Goal: Register for event/course

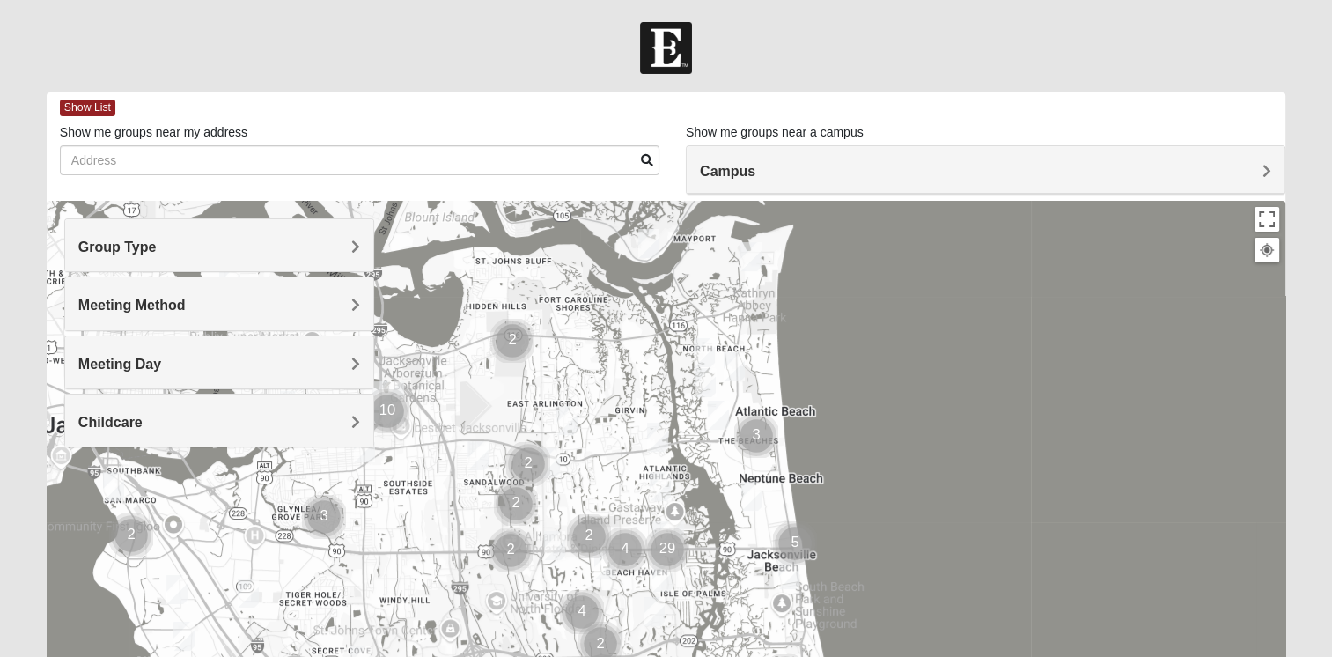
click at [1111, 173] on h4 "Campus" at bounding box center [985, 171] width 571 height 17
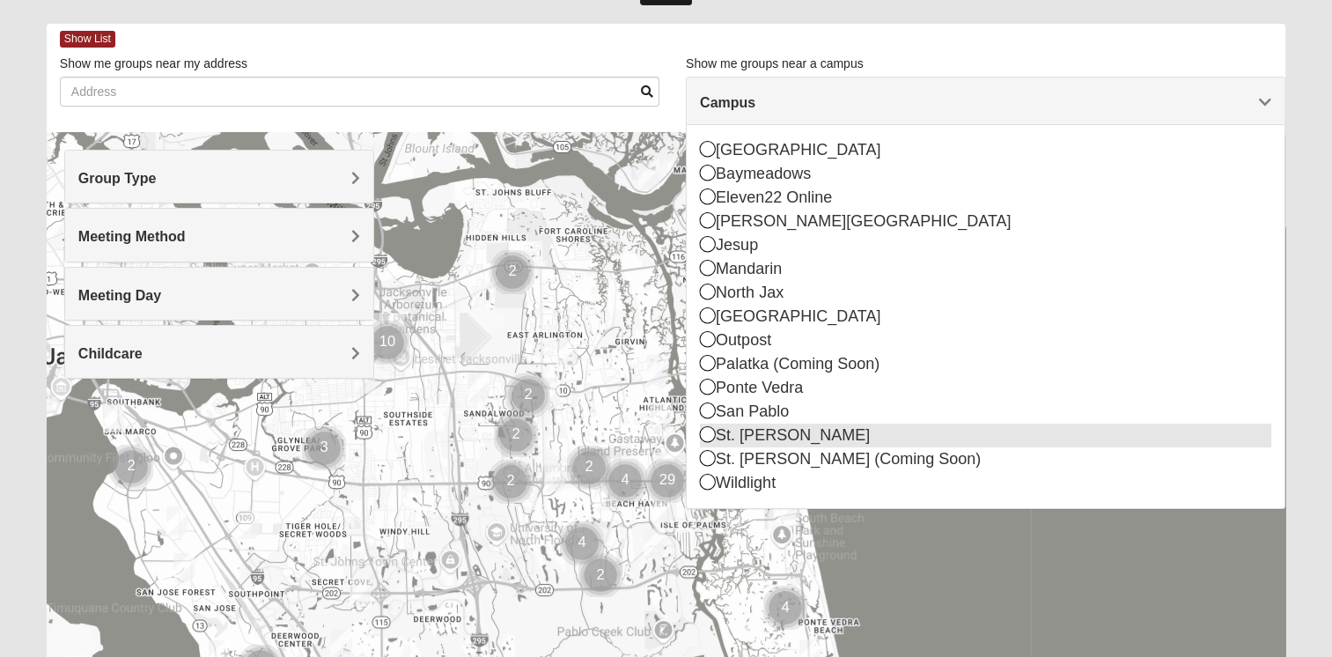
scroll to position [88, 0]
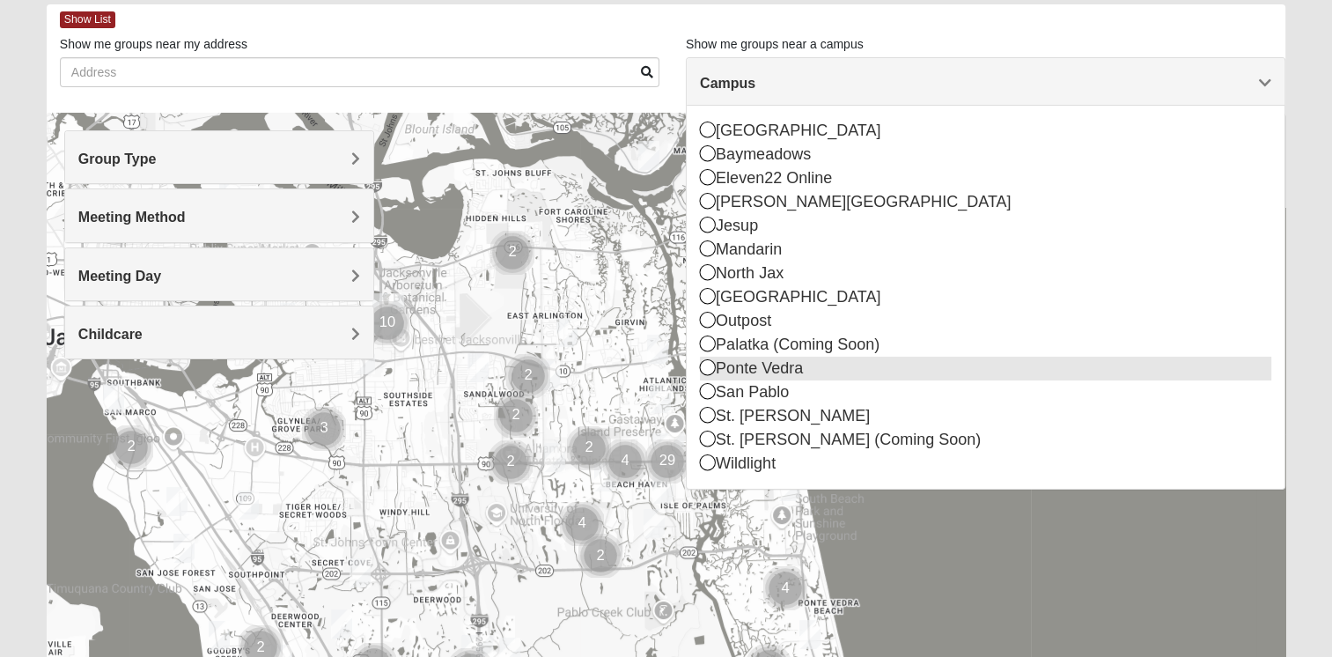
click at [707, 365] on icon at bounding box center [708, 367] width 16 height 16
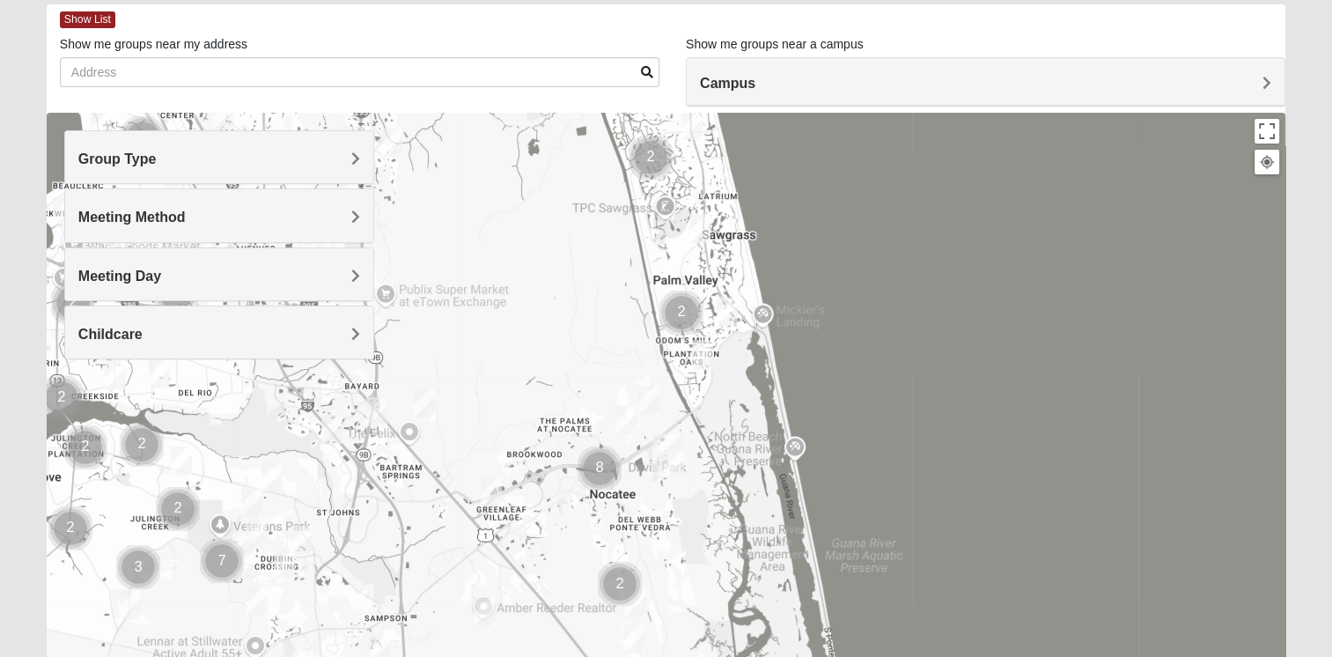
click at [285, 160] on h4 "Group Type" at bounding box center [219, 159] width 282 height 17
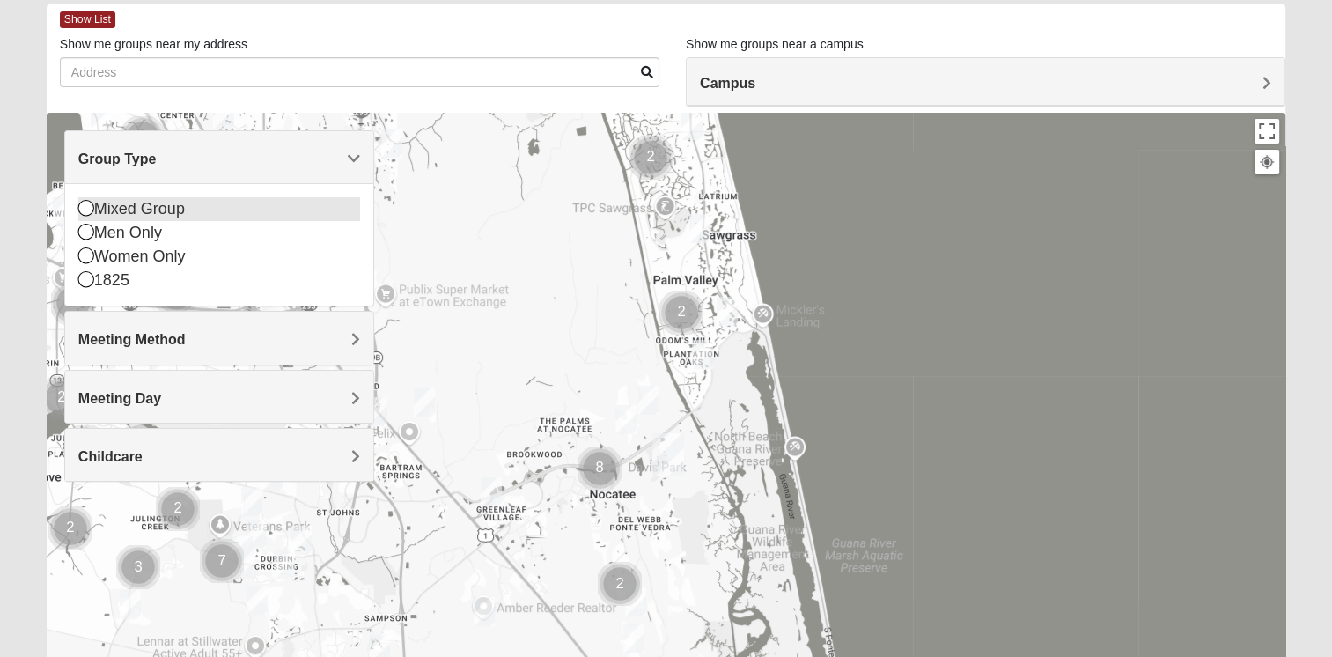
click at [84, 212] on icon at bounding box center [86, 208] width 16 height 16
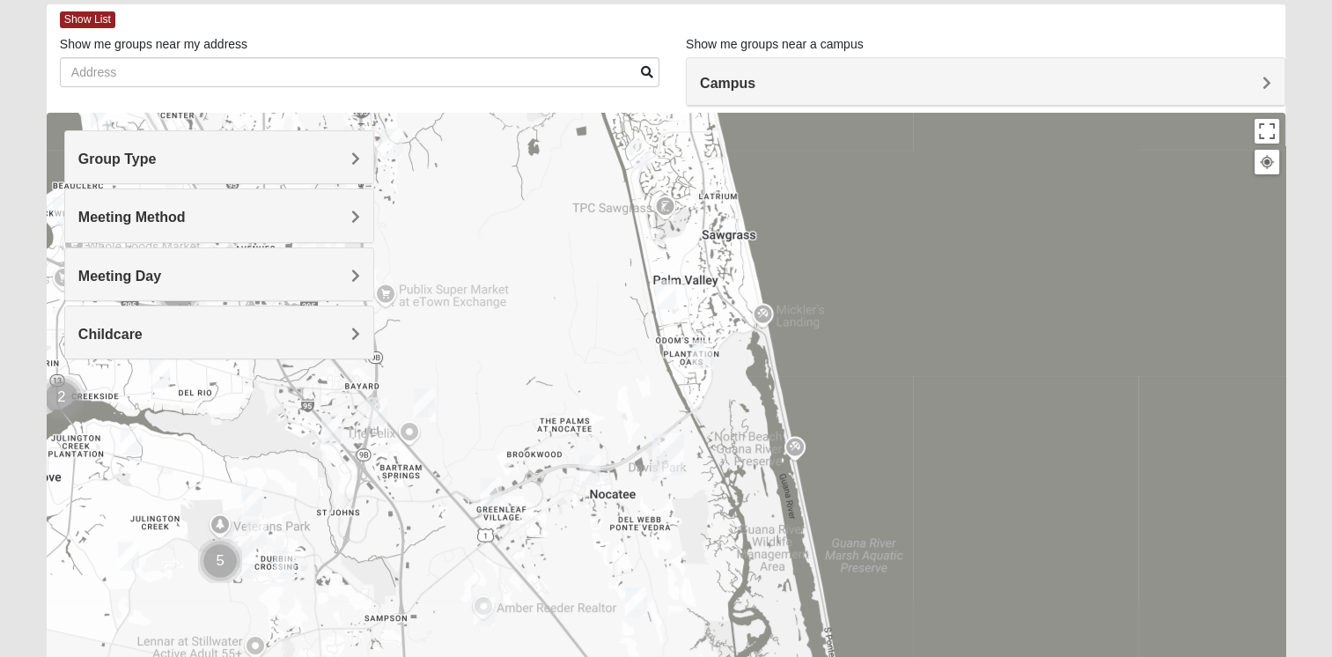
click at [591, 470] on img "Mixed Olsen 32081" at bounding box center [589, 469] width 21 height 29
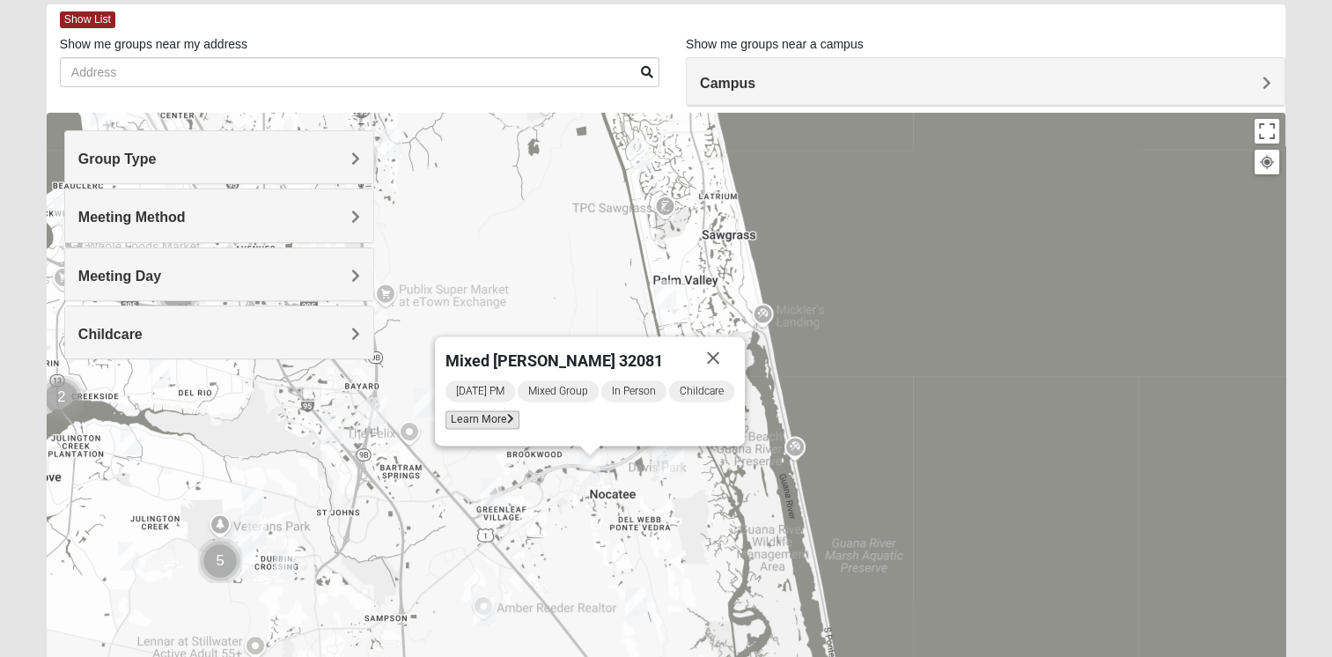
click at [467, 422] on span "Learn More" at bounding box center [482, 419] width 74 height 18
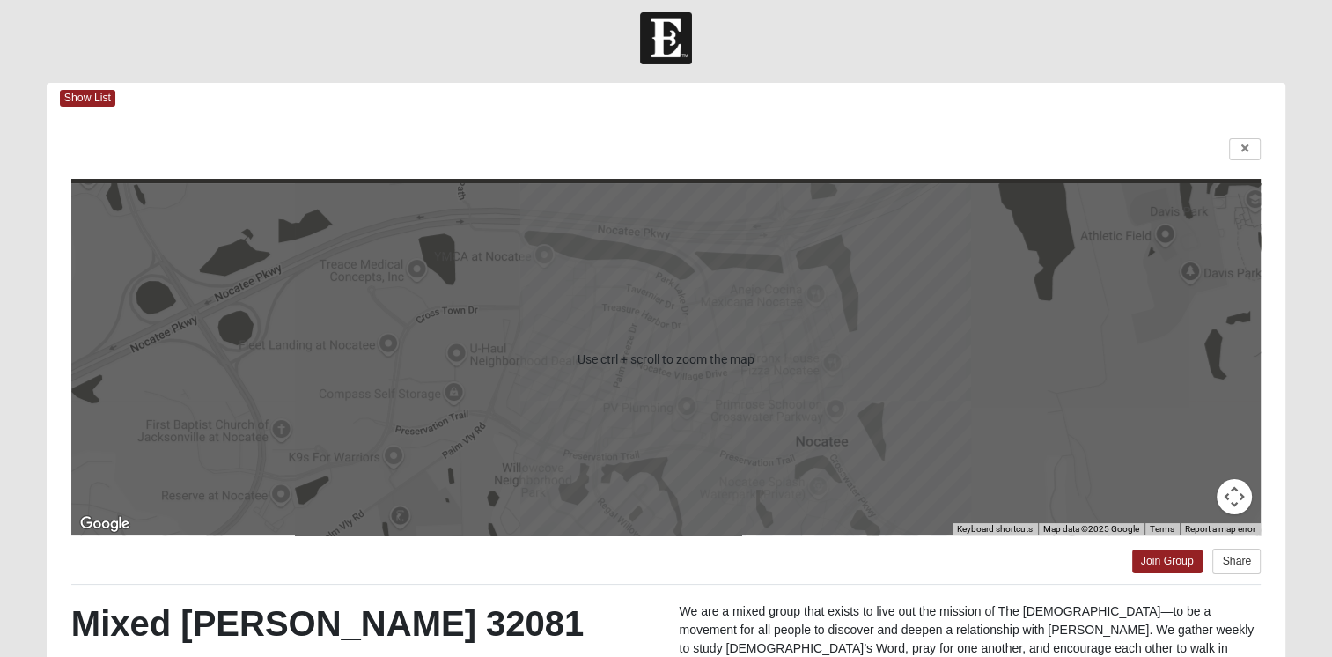
scroll to position [0, 0]
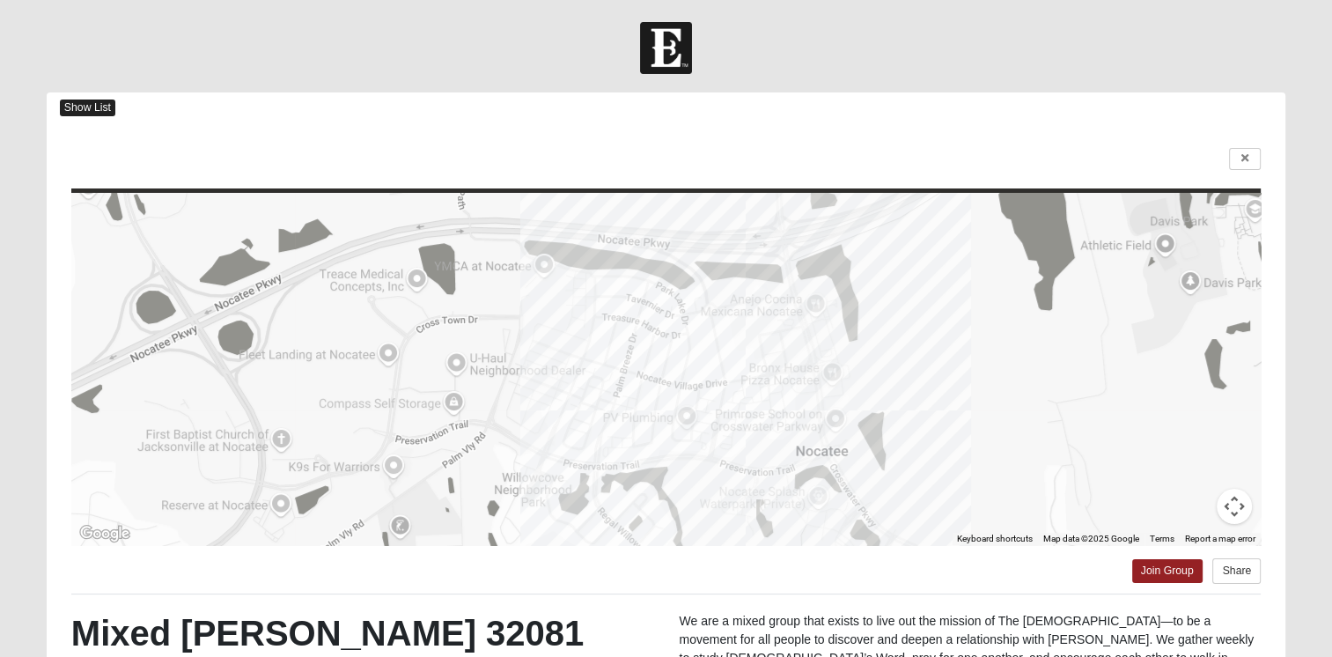
click at [78, 106] on span "Show List" at bounding box center [87, 107] width 55 height 17
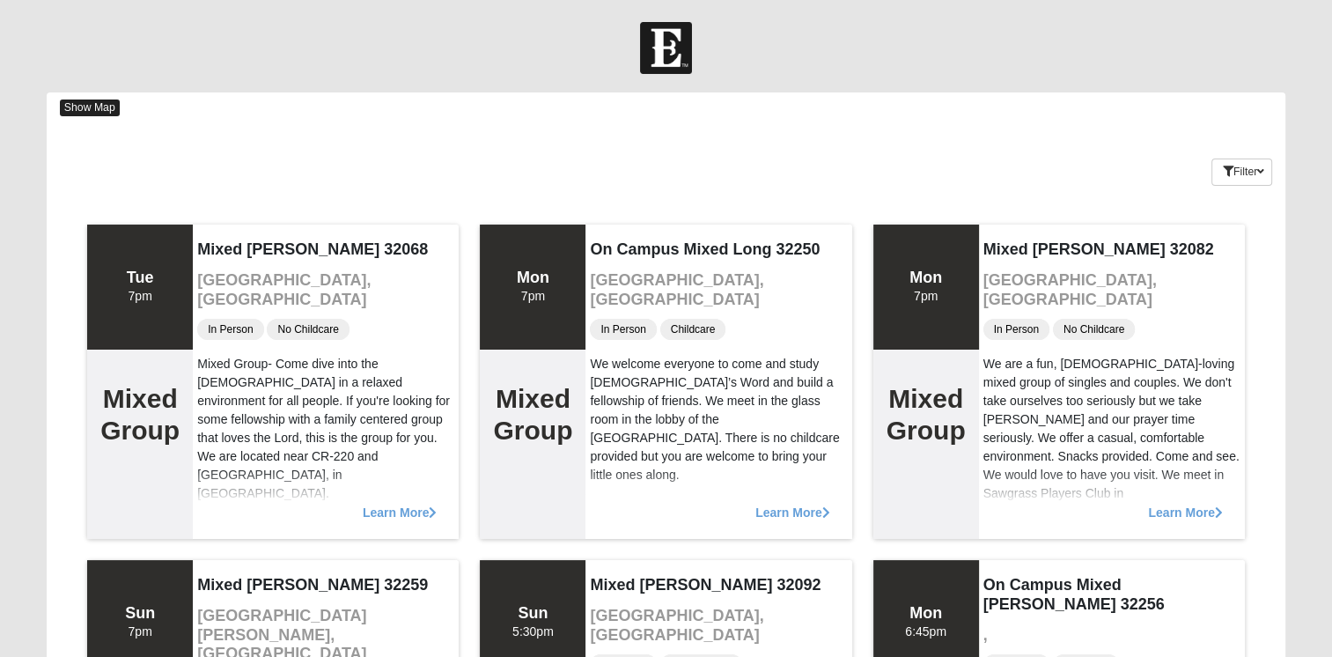
click at [106, 109] on span "Show Map" at bounding box center [90, 107] width 60 height 17
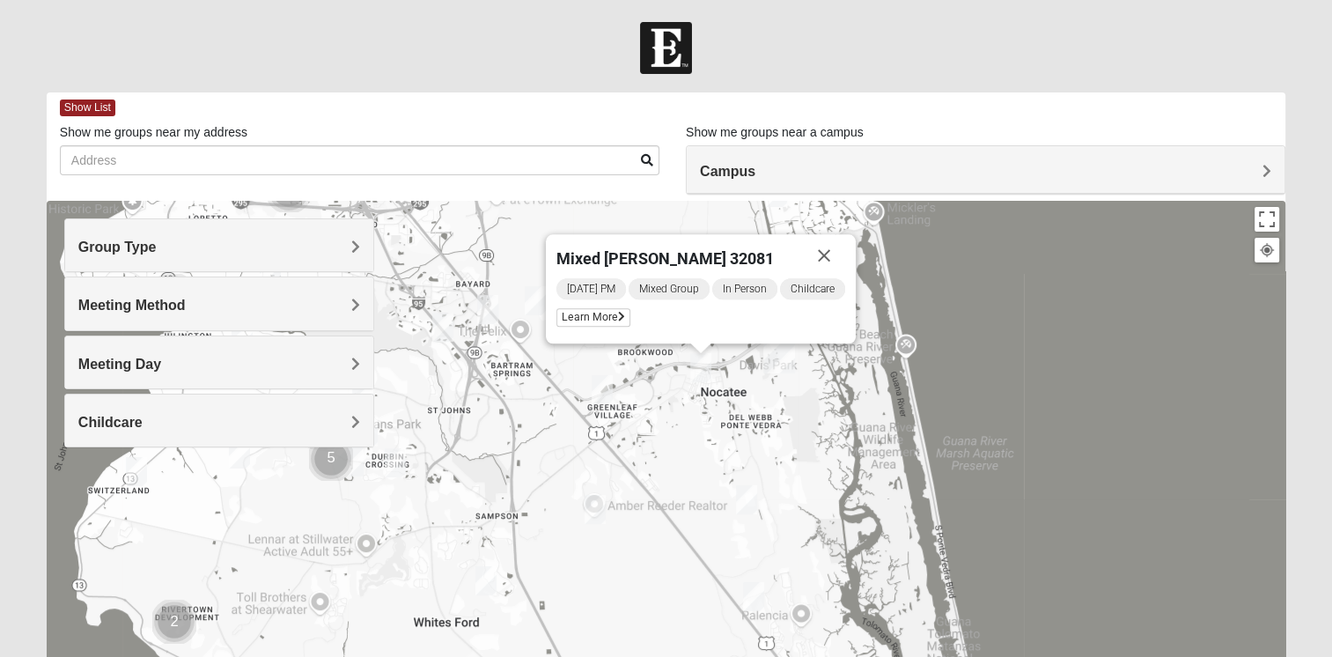
drag, startPoint x: 929, startPoint y: 565, endPoint x: 965, endPoint y: 366, distance: 202.0
click at [965, 366] on div "Mixed [PERSON_NAME] 32081 [DATE] PM Mixed Group In Person Childcare Learn More" at bounding box center [666, 553] width 1238 height 704
click at [746, 504] on img "Mixed Adams 32081" at bounding box center [746, 499] width 21 height 29
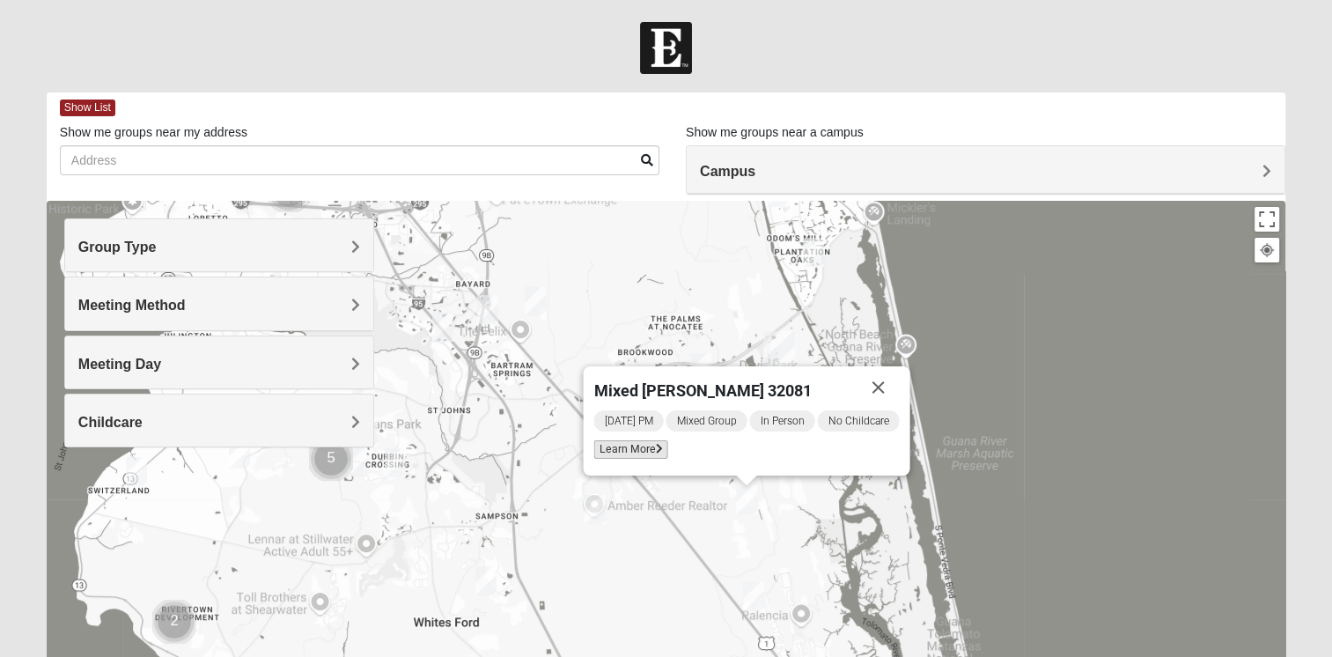
click at [619, 449] on span "Learn More" at bounding box center [630, 449] width 74 height 18
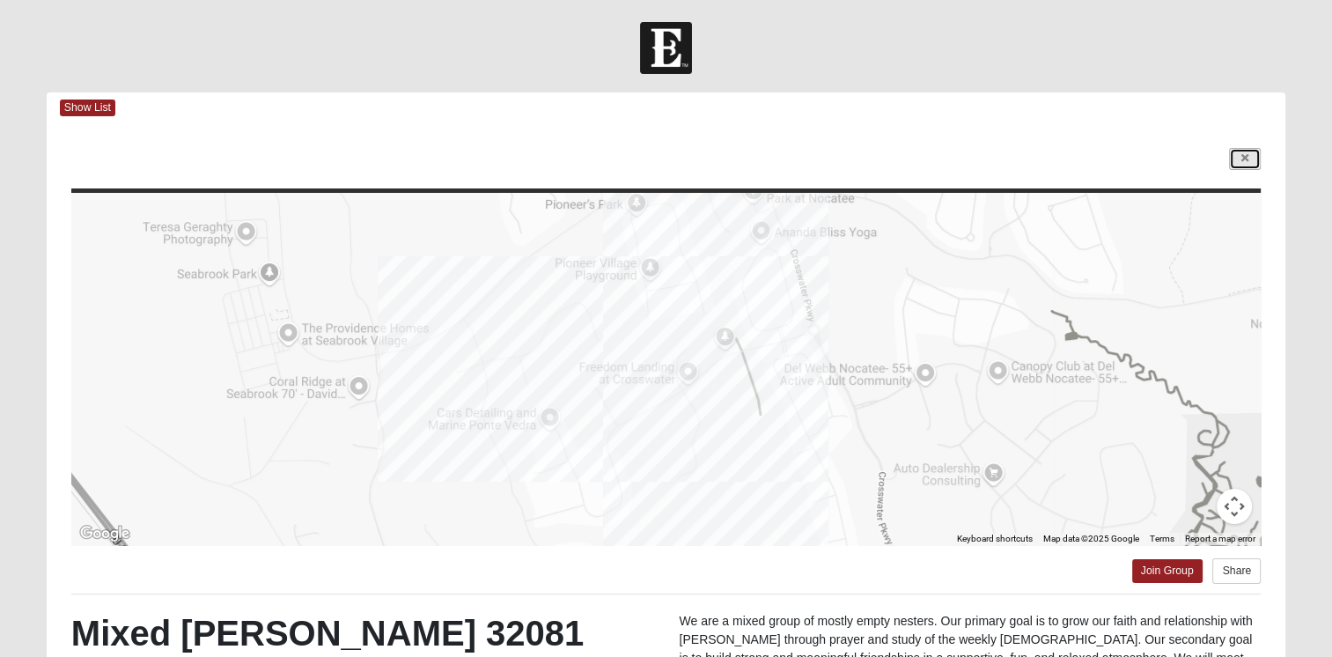
click at [1239, 164] on link at bounding box center [1245, 159] width 32 height 22
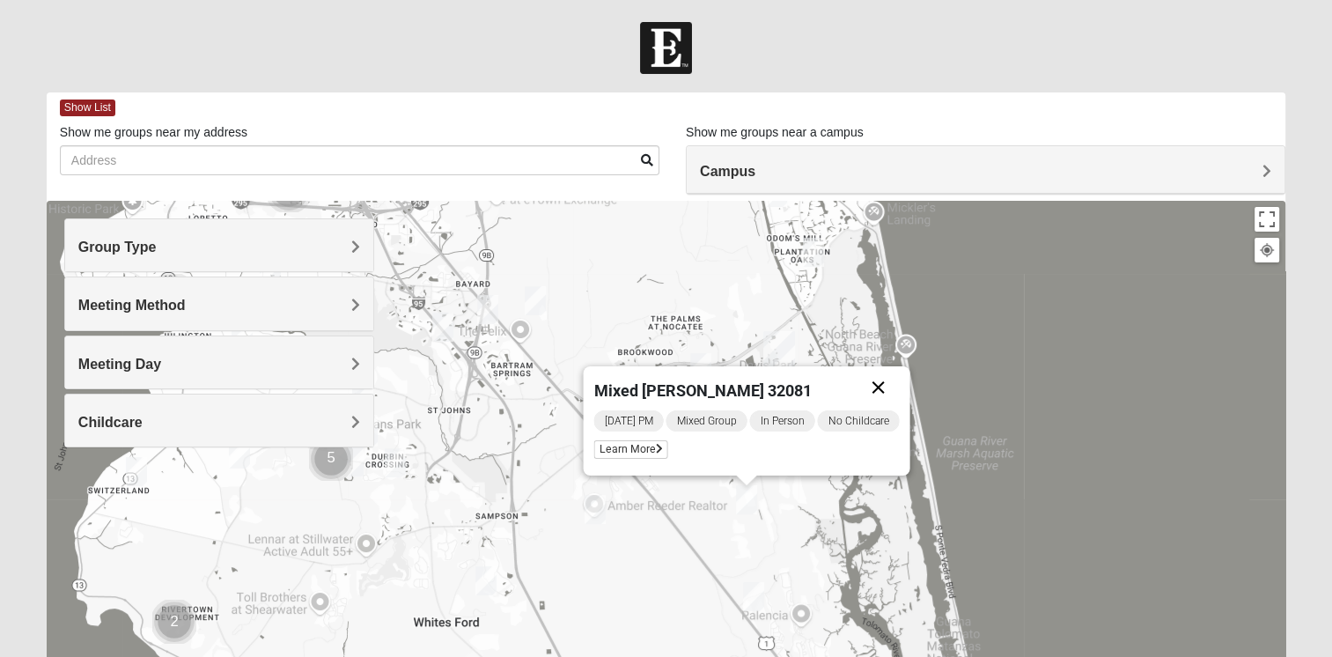
click at [878, 390] on button "Close" at bounding box center [877, 387] width 42 height 42
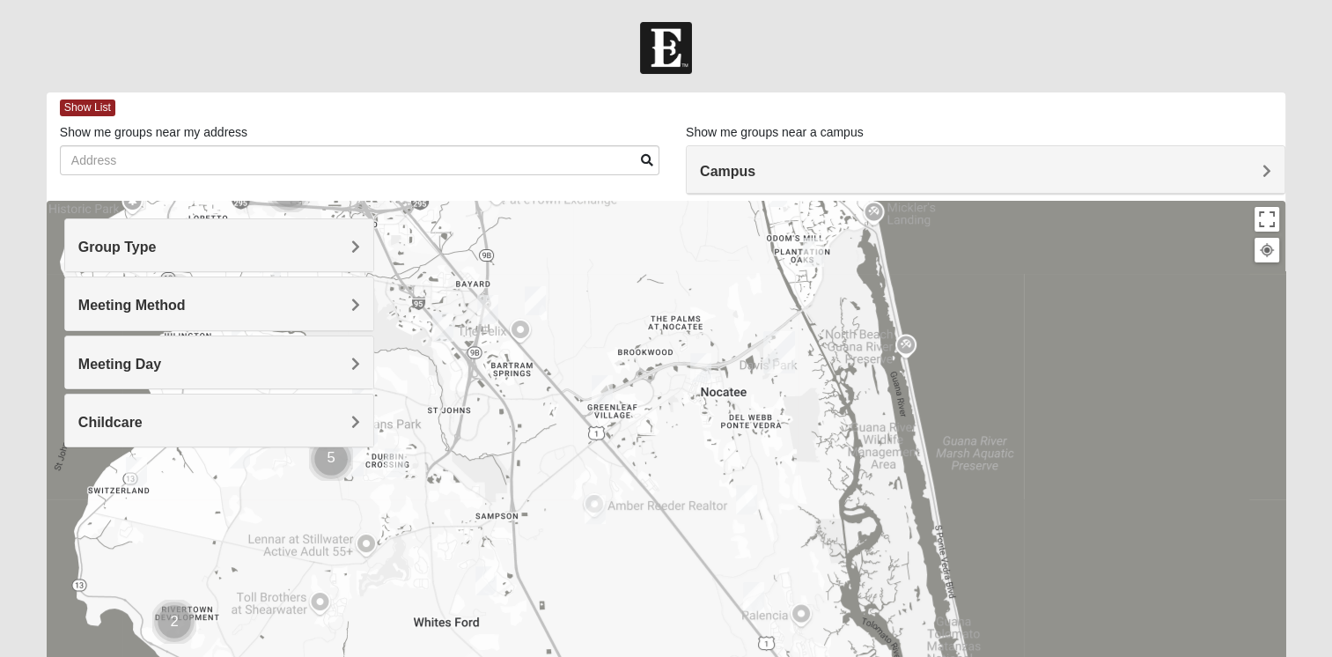
click at [605, 393] on img "Mixed Buckley 32081" at bounding box center [601, 389] width 21 height 29
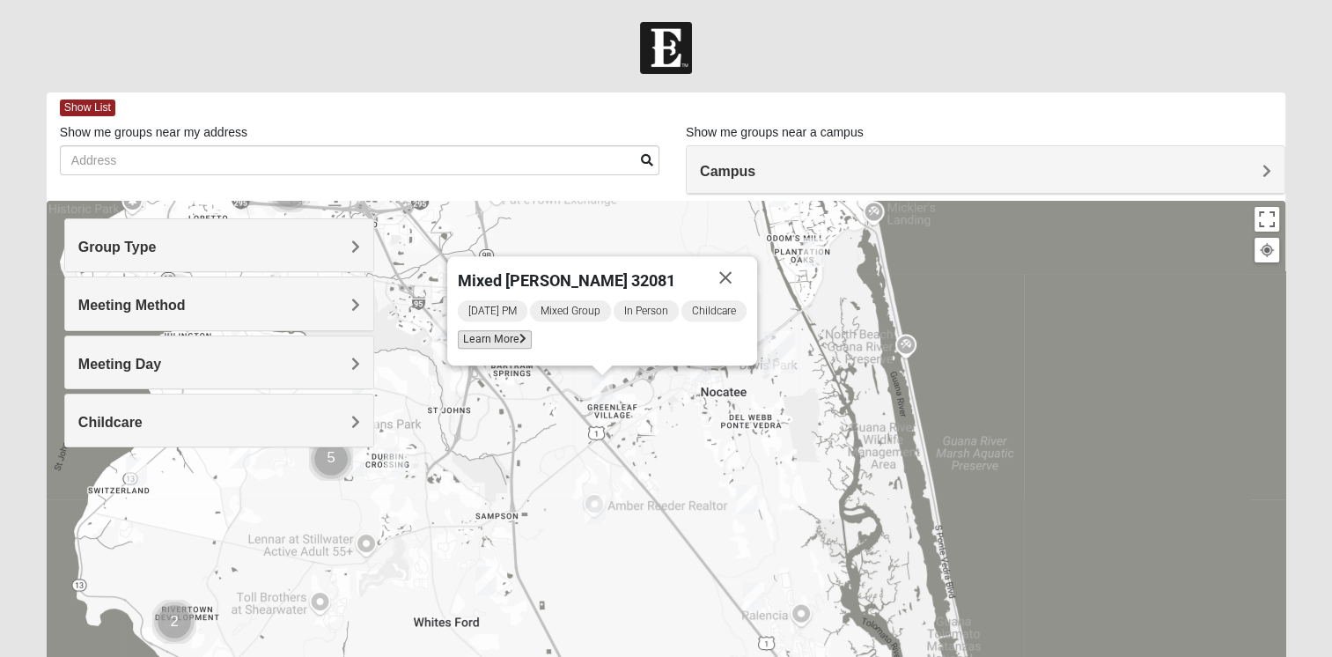
click at [496, 343] on span "Learn More" at bounding box center [495, 339] width 74 height 18
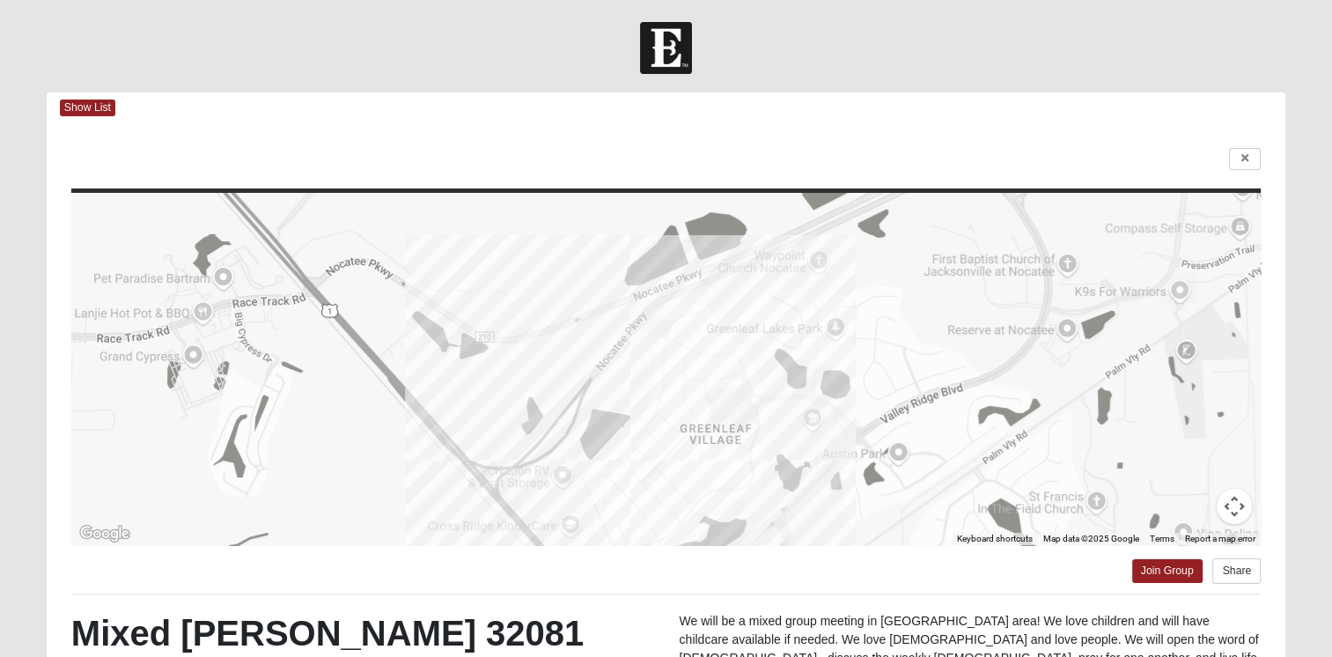
click at [827, 456] on div at bounding box center [665, 369] width 1189 height 352
click at [1243, 152] on link at bounding box center [1245, 159] width 32 height 22
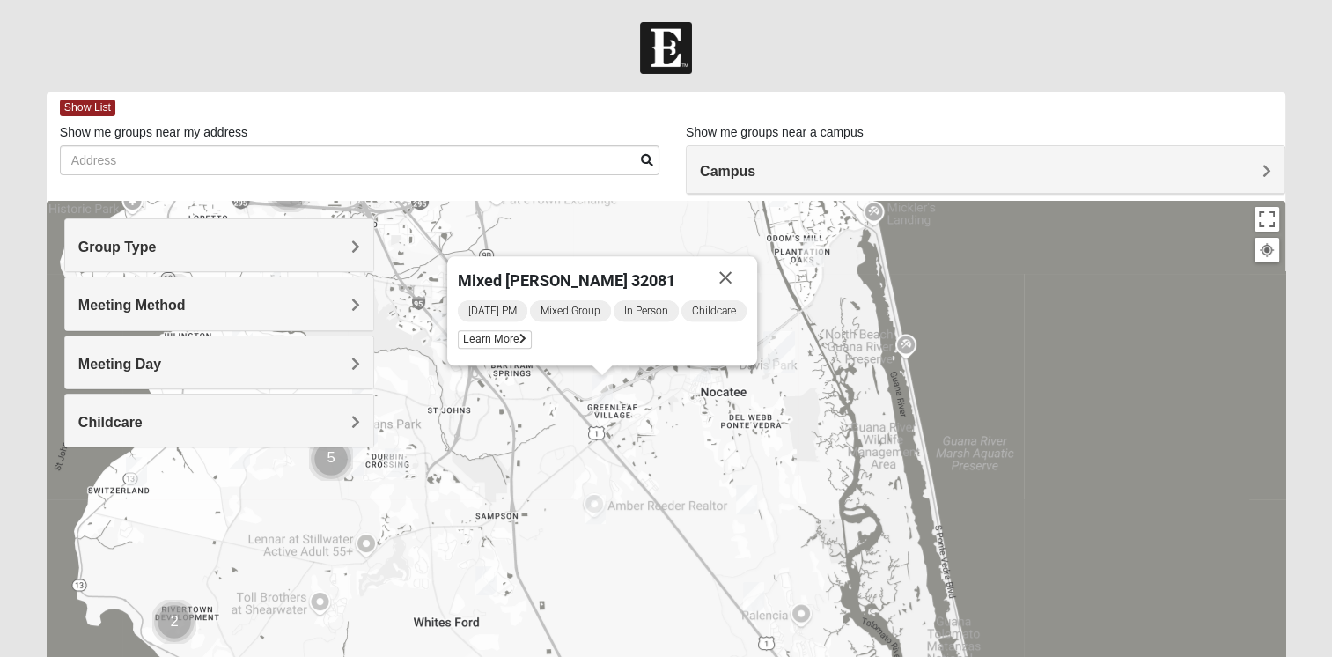
drag, startPoint x: 726, startPoint y: 444, endPoint x: 729, endPoint y: 461, distance: 17.8
click at [729, 461] on div "Mixed [PERSON_NAME] 32081 [DATE] PM Mixed Group In Person Childcare Learn More" at bounding box center [666, 553] width 1238 height 704
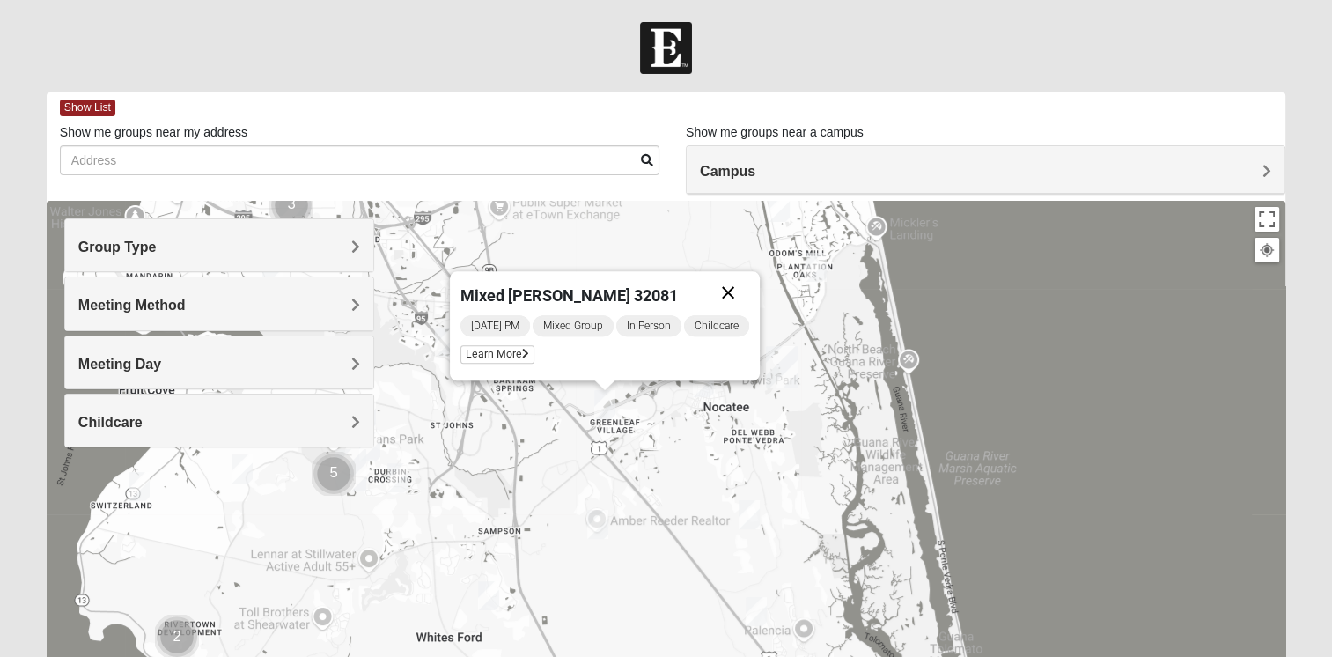
click at [729, 290] on button "Close" at bounding box center [728, 292] width 42 height 42
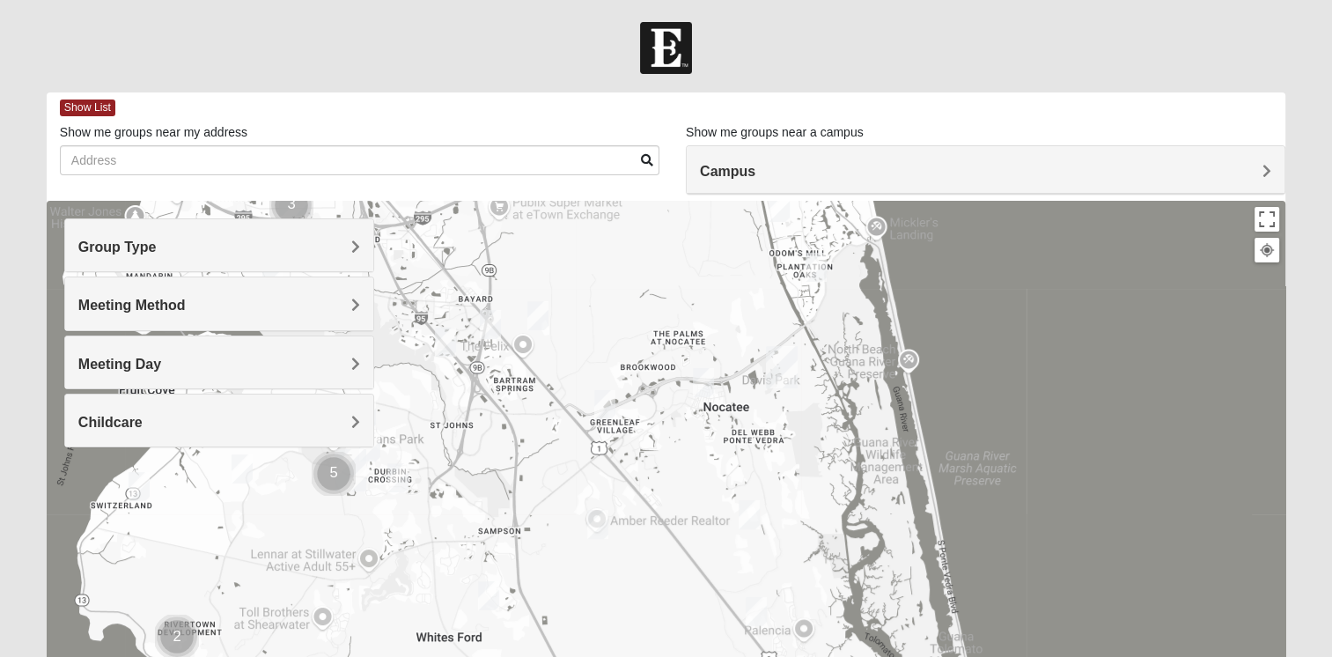
click at [601, 525] on img "Mixed Schueren 32095" at bounding box center [597, 524] width 21 height 29
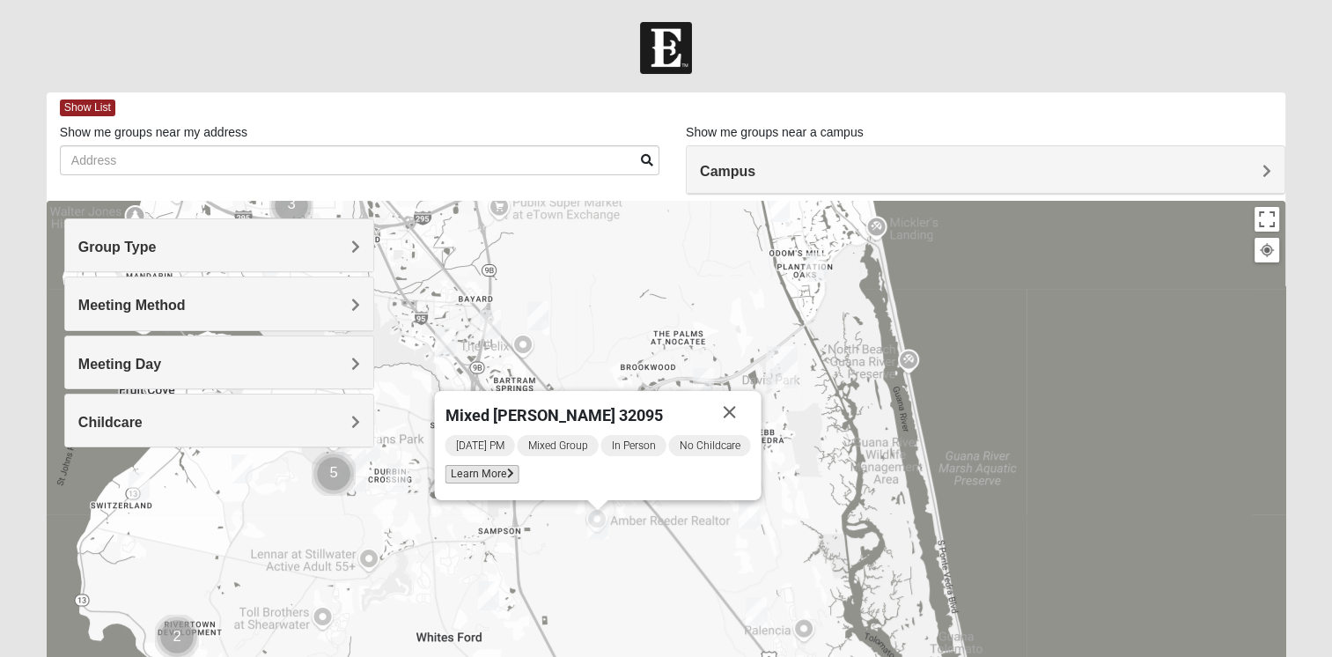
click at [483, 474] on span "Learn More" at bounding box center [481, 474] width 74 height 18
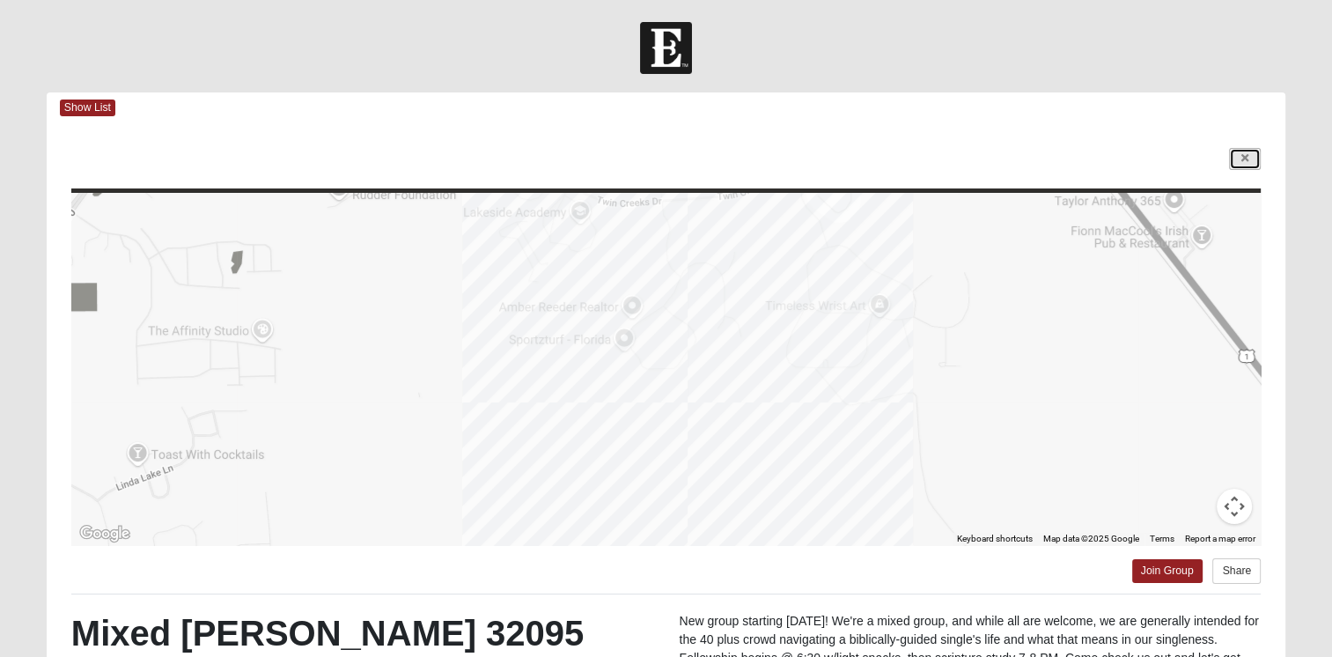
click at [1243, 160] on icon at bounding box center [1244, 158] width 7 height 11
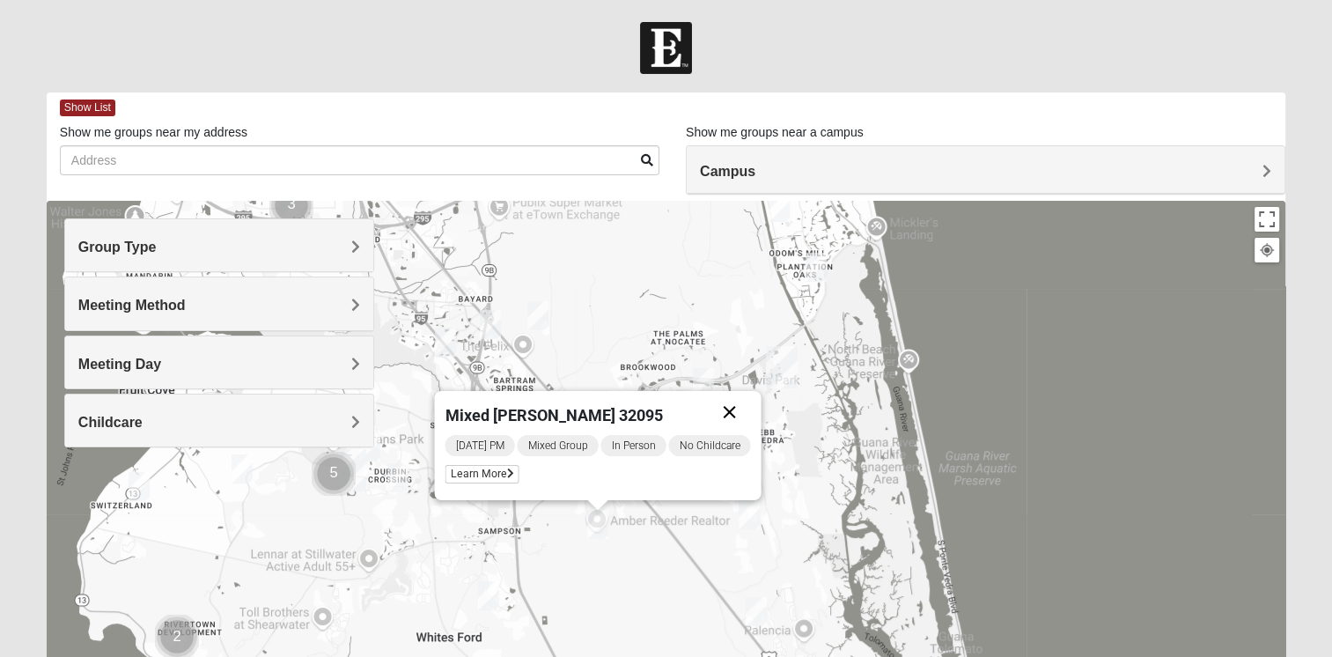
click at [732, 414] on button "Close" at bounding box center [729, 412] width 42 height 42
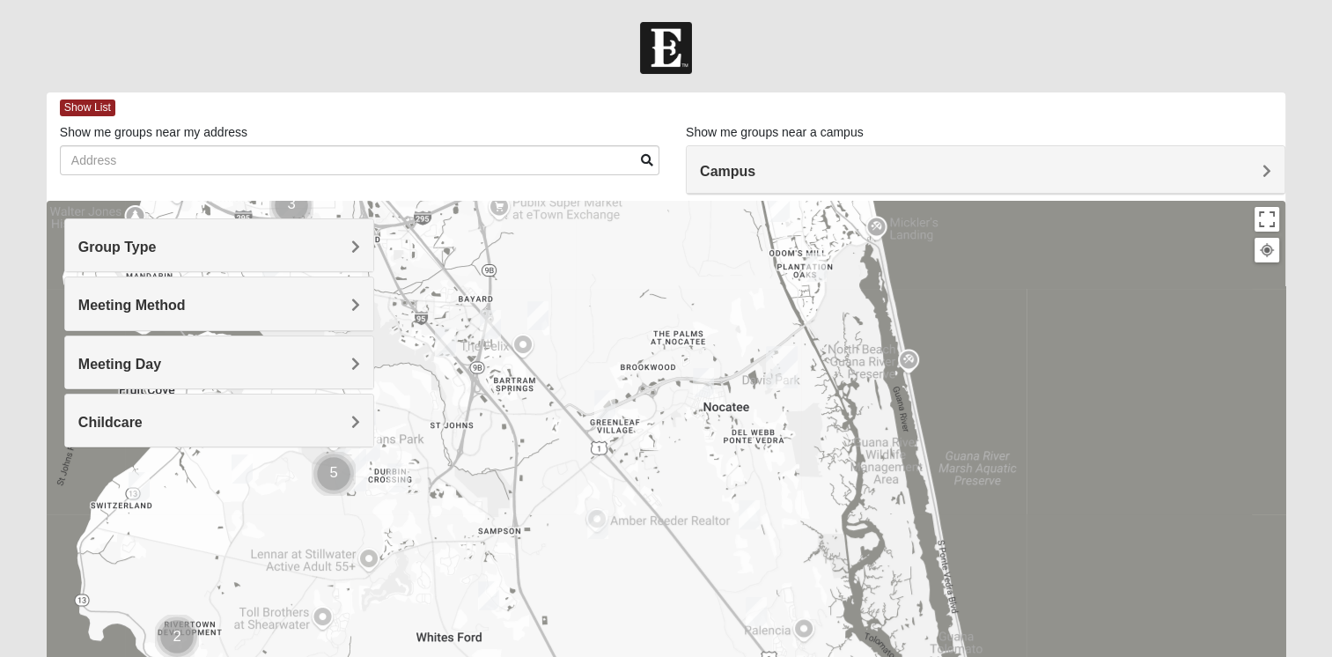
click at [811, 269] on img "Mixed Reed 32081" at bounding box center [815, 267] width 21 height 29
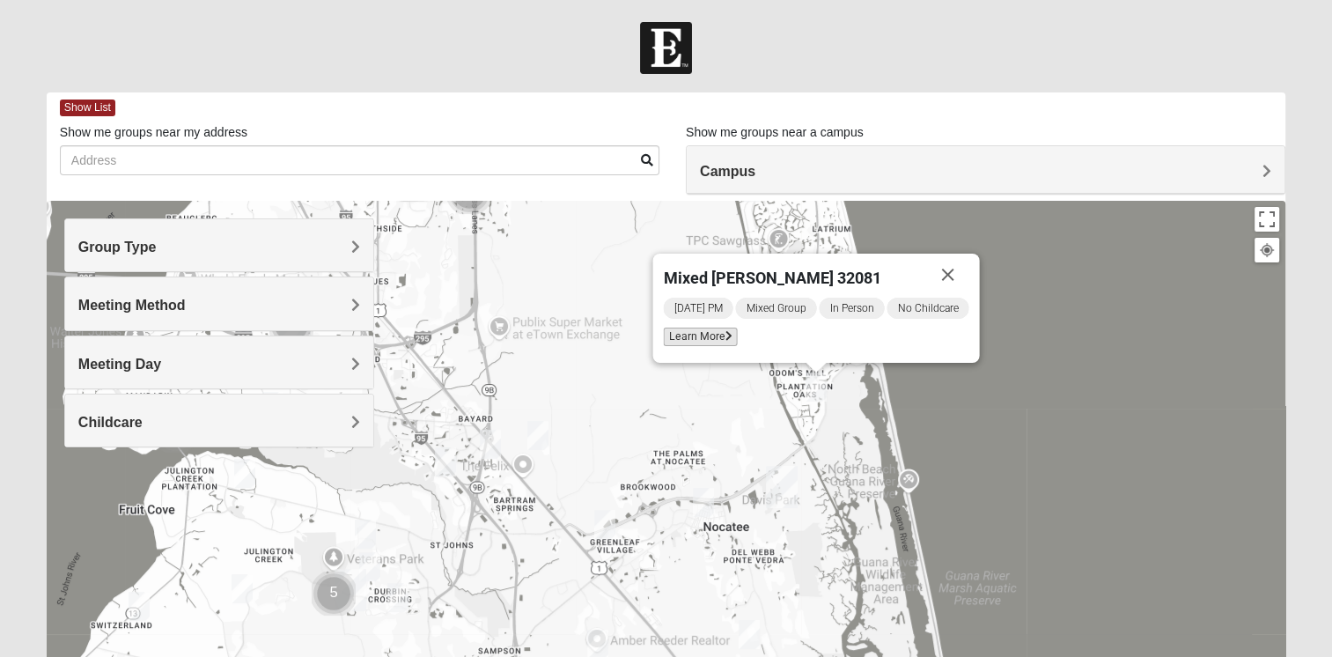
click at [687, 342] on span "Learn More" at bounding box center [700, 336] width 74 height 18
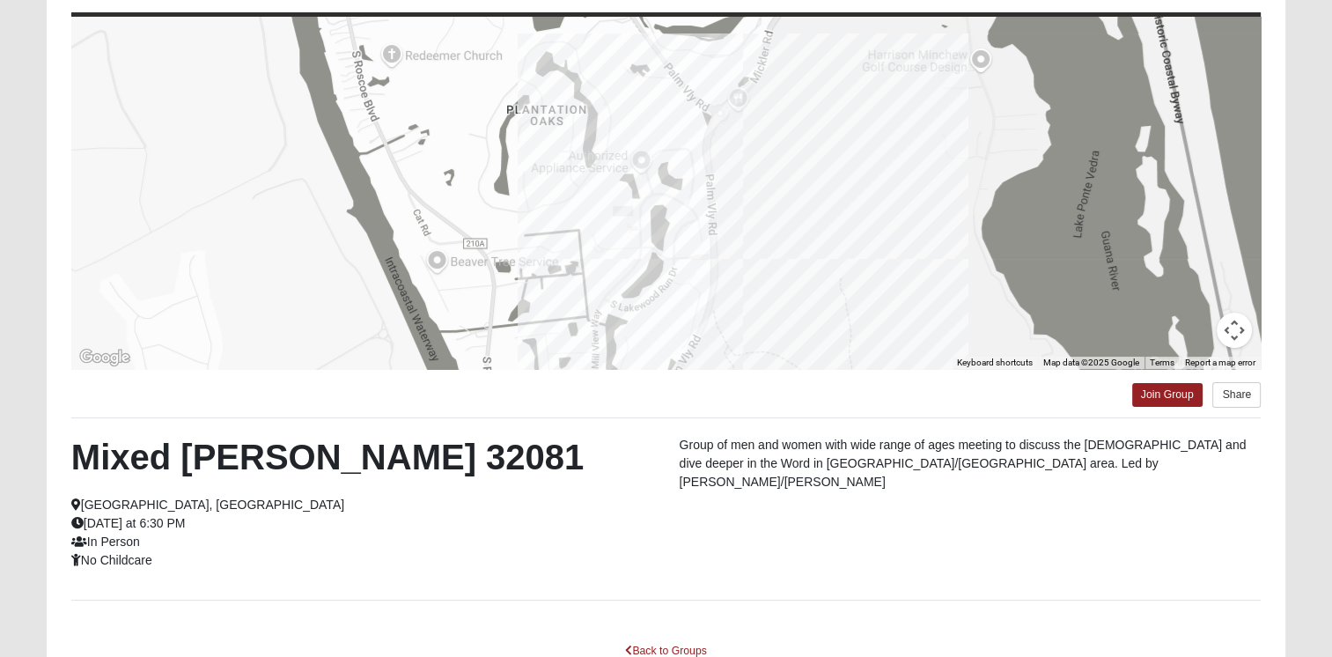
scroll to position [88, 0]
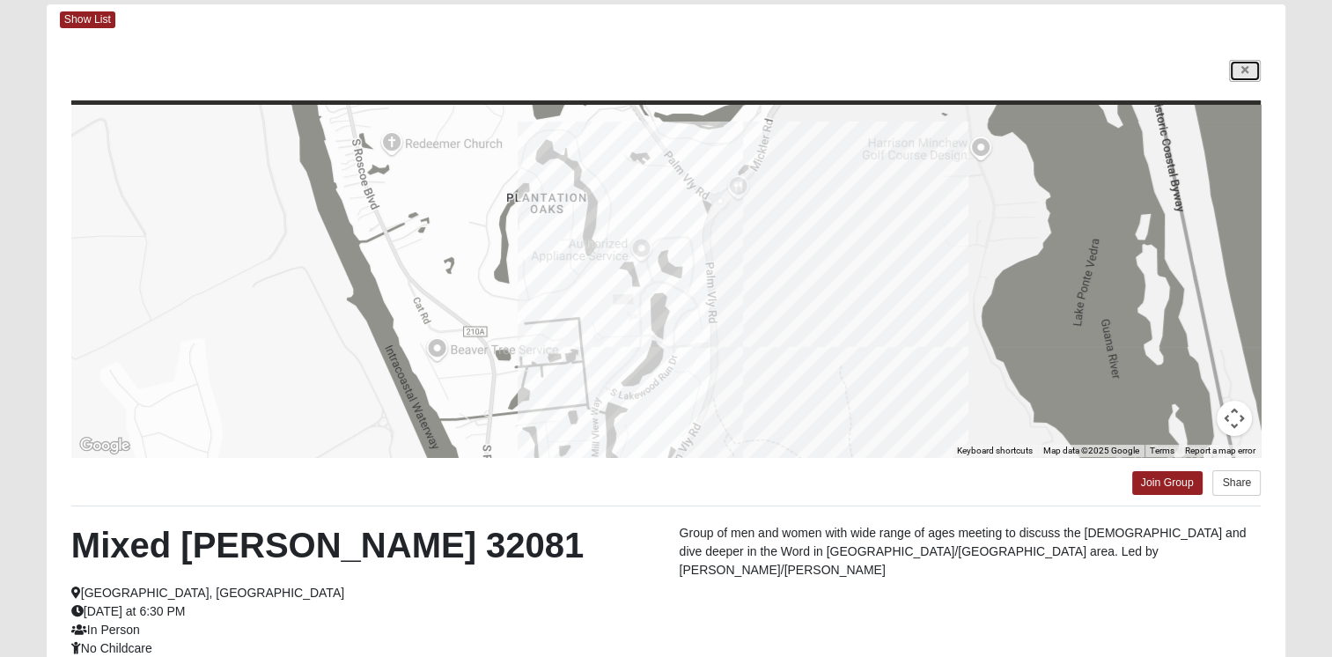
click at [1244, 75] on icon at bounding box center [1244, 70] width 7 height 11
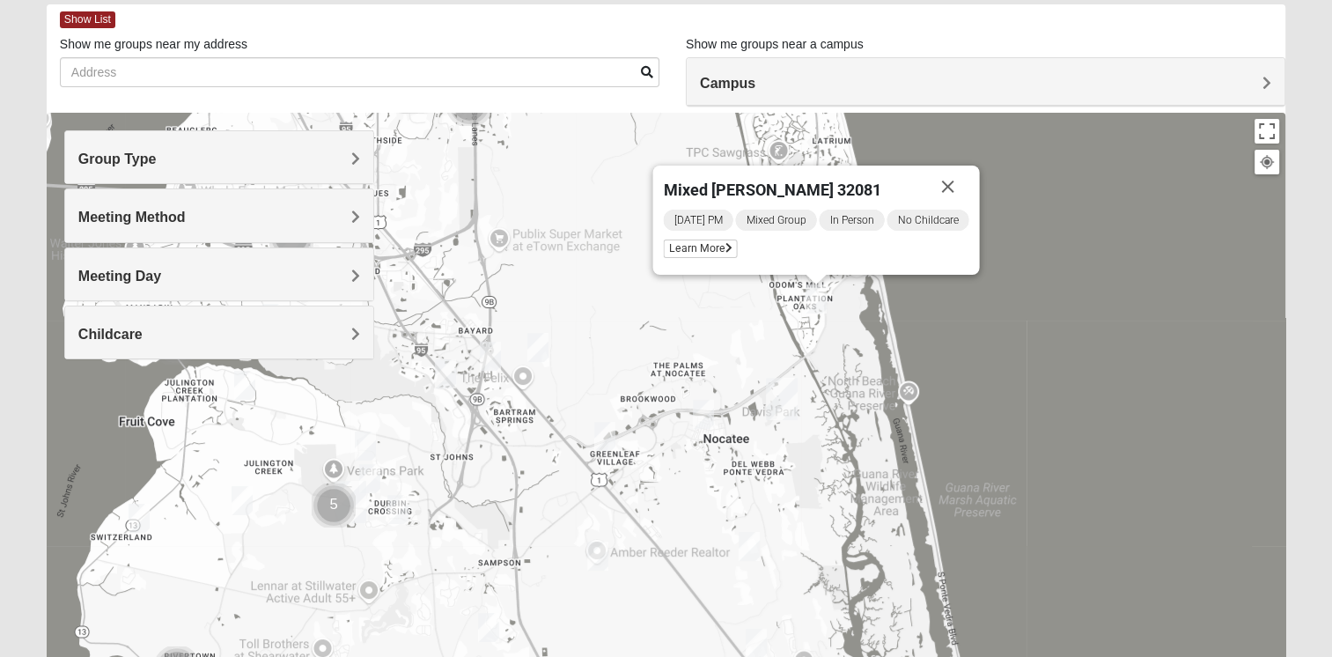
click at [704, 418] on img "Mixed Olsen 32081" at bounding box center [703, 414] width 21 height 29
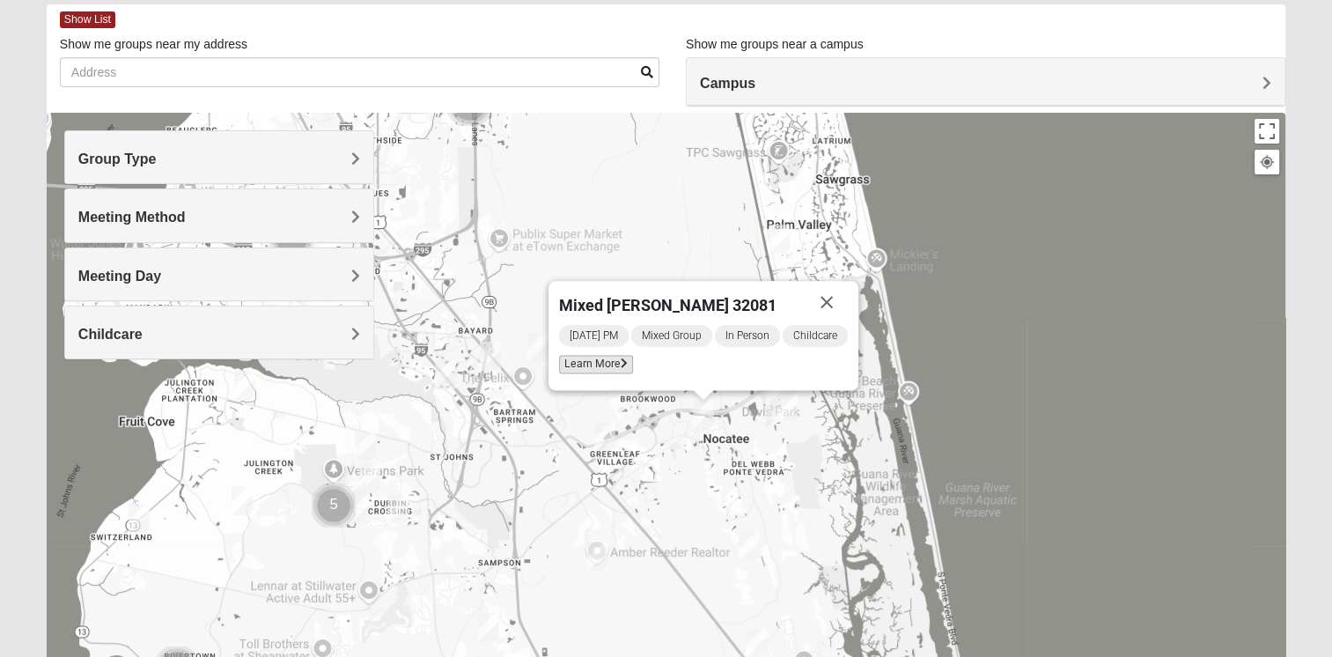
click at [595, 364] on span "Learn More" at bounding box center [596, 364] width 74 height 18
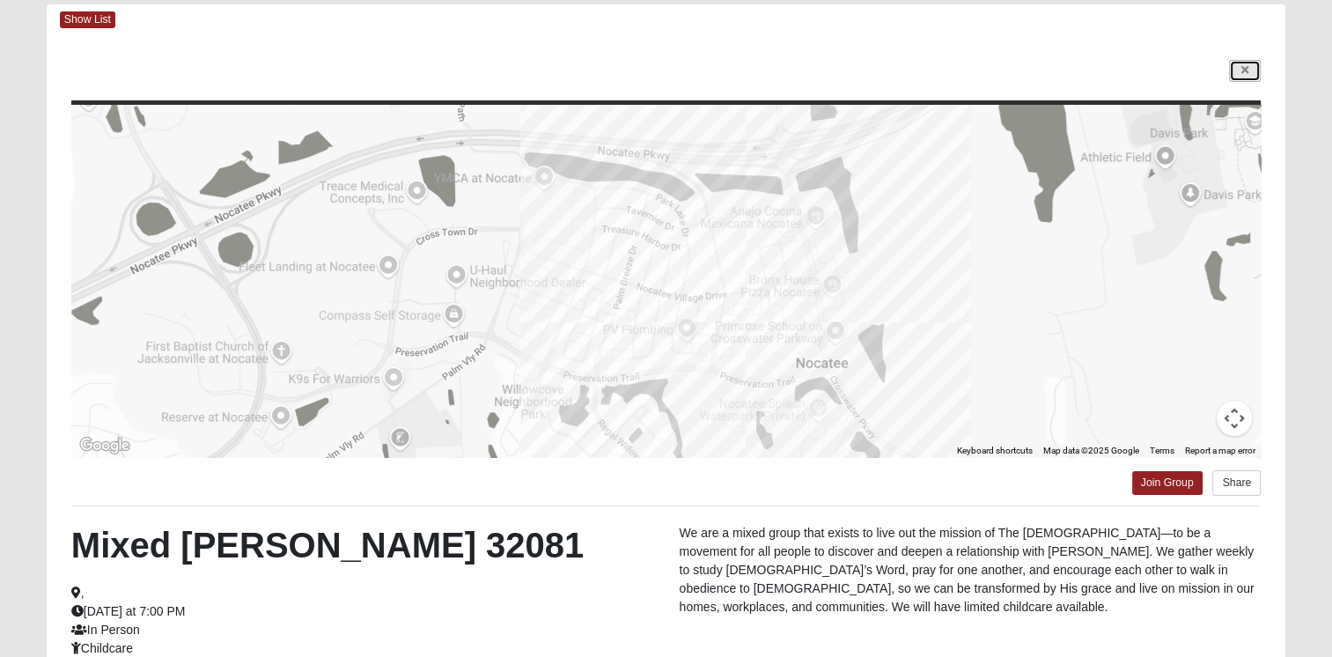
click at [1246, 75] on icon at bounding box center [1244, 70] width 7 height 11
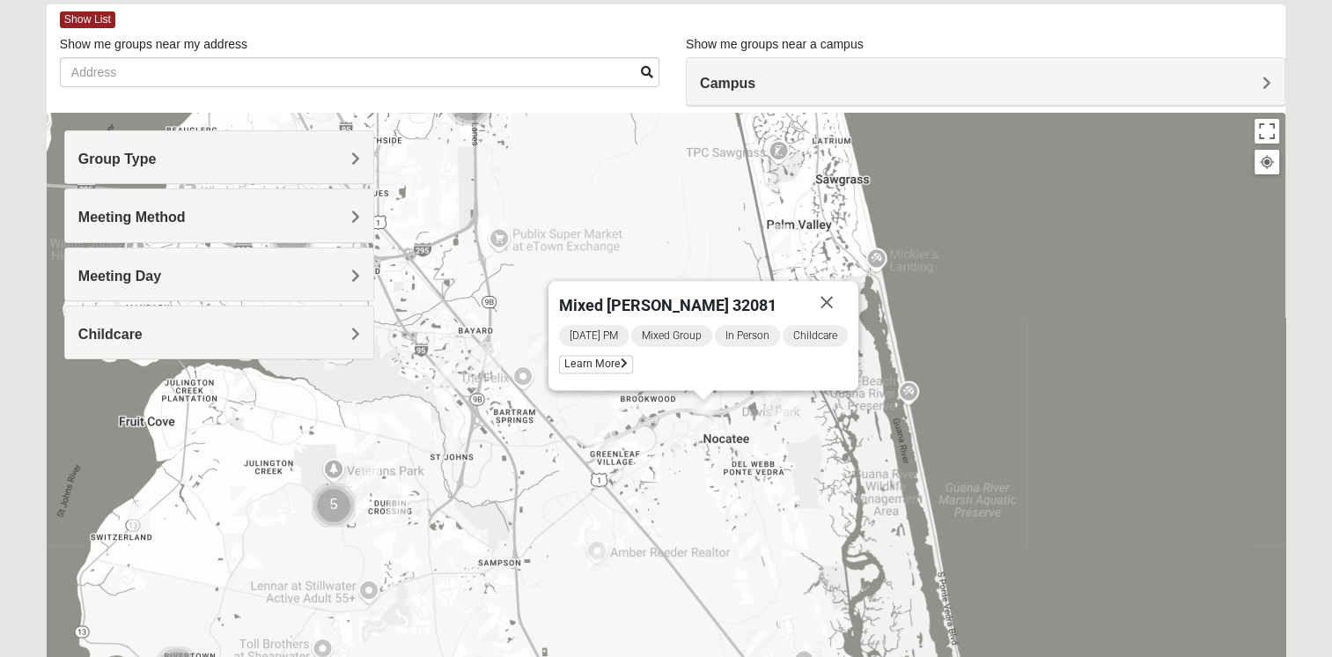
click at [748, 551] on img "Mixed Adams 32081" at bounding box center [748, 546] width 21 height 29
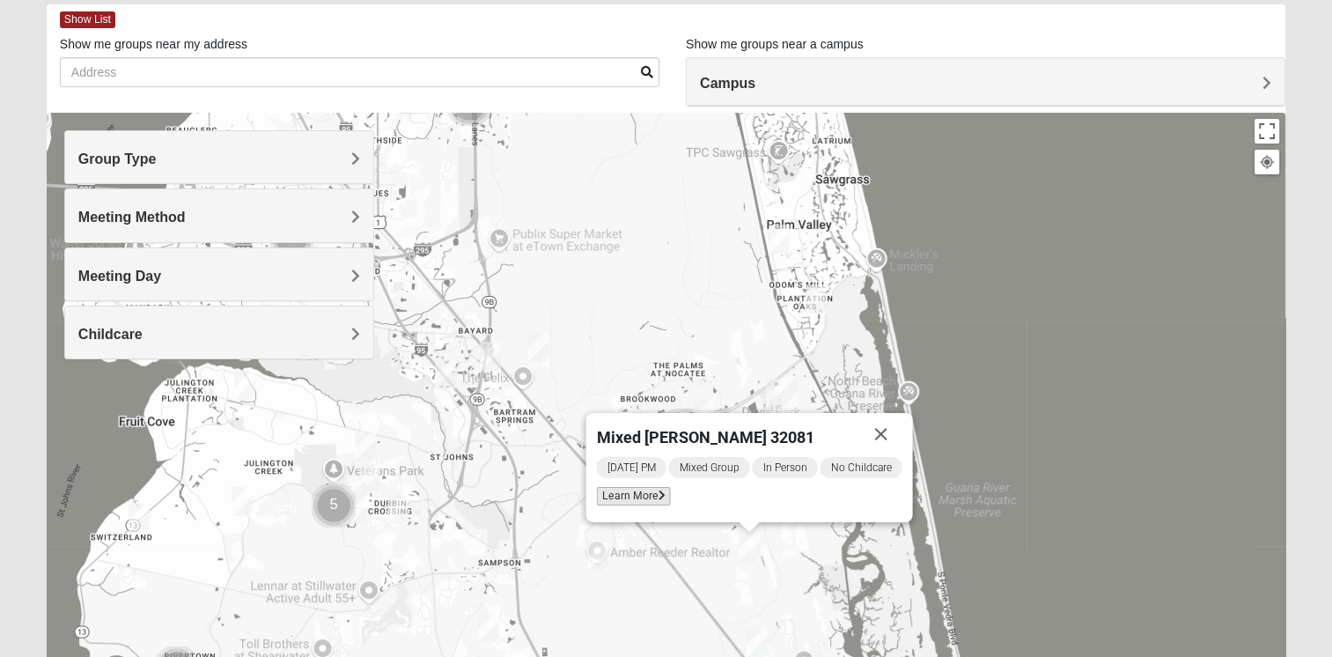
click at [646, 492] on span "Learn More" at bounding box center [633, 496] width 74 height 18
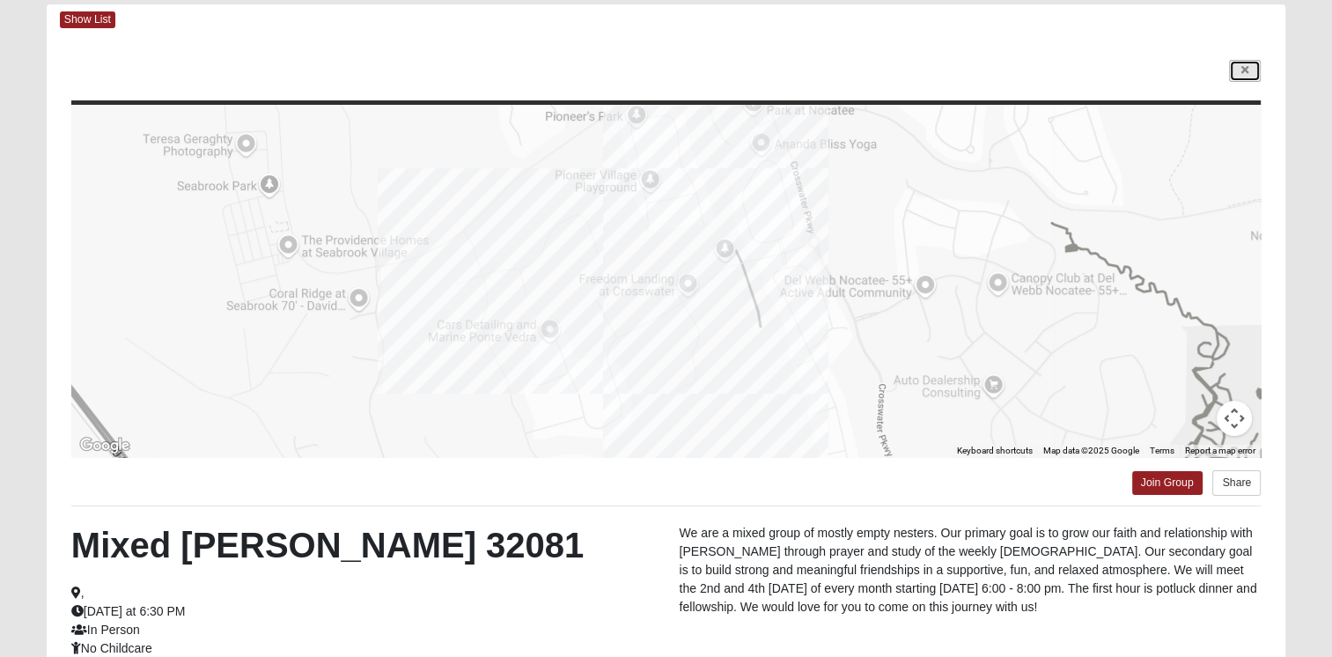
click at [1241, 76] on icon at bounding box center [1244, 70] width 7 height 11
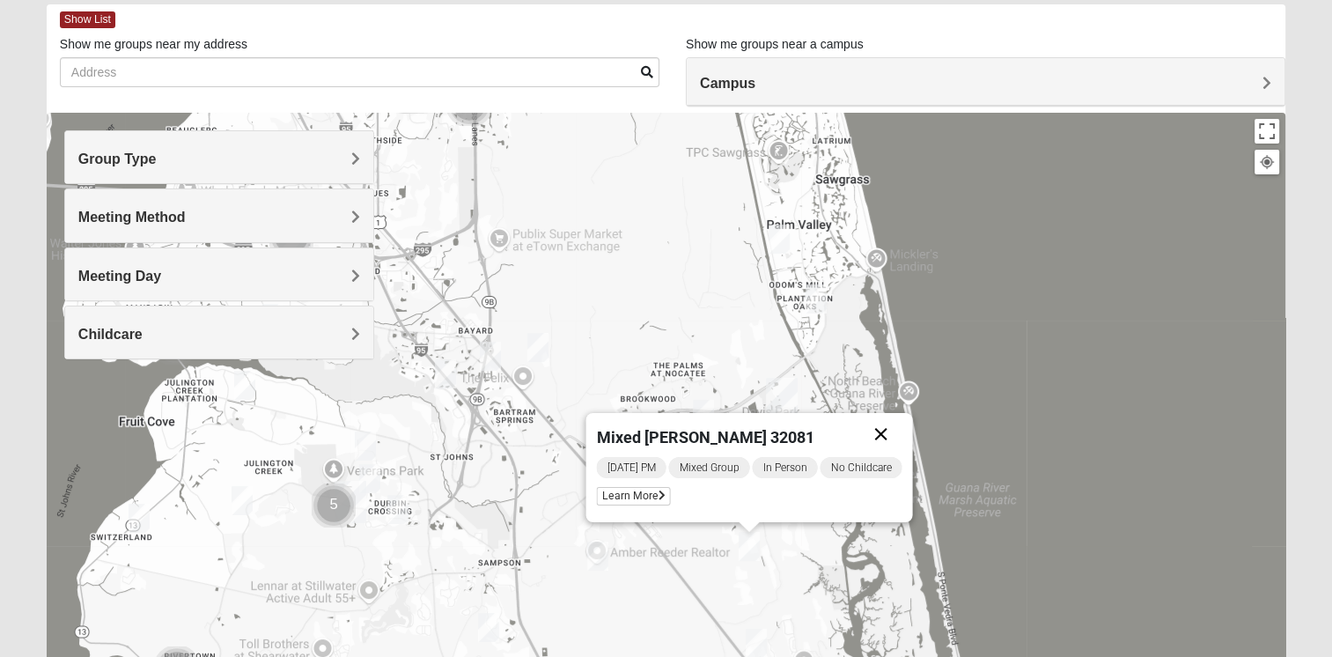
click at [881, 437] on button "Close" at bounding box center [880, 434] width 42 height 42
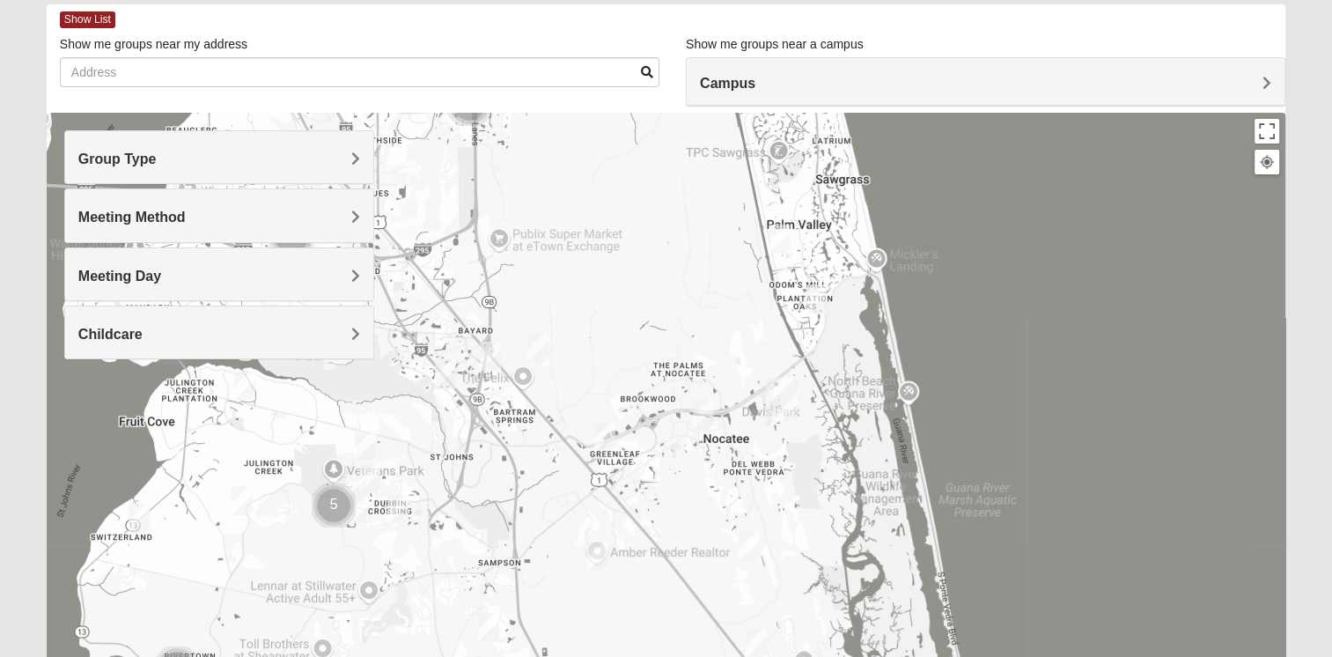
click at [780, 238] on img "Mixed Pate 32082" at bounding box center [778, 238] width 21 height 29
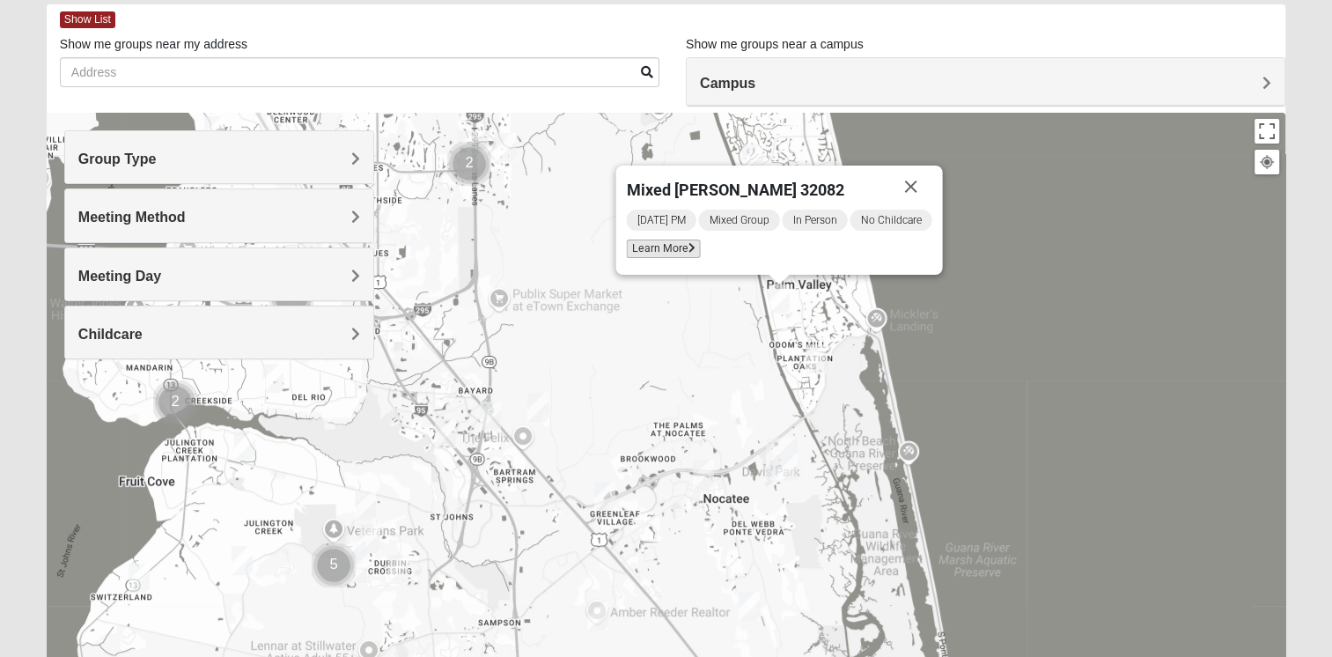
click at [665, 252] on span "Learn More" at bounding box center [663, 248] width 74 height 18
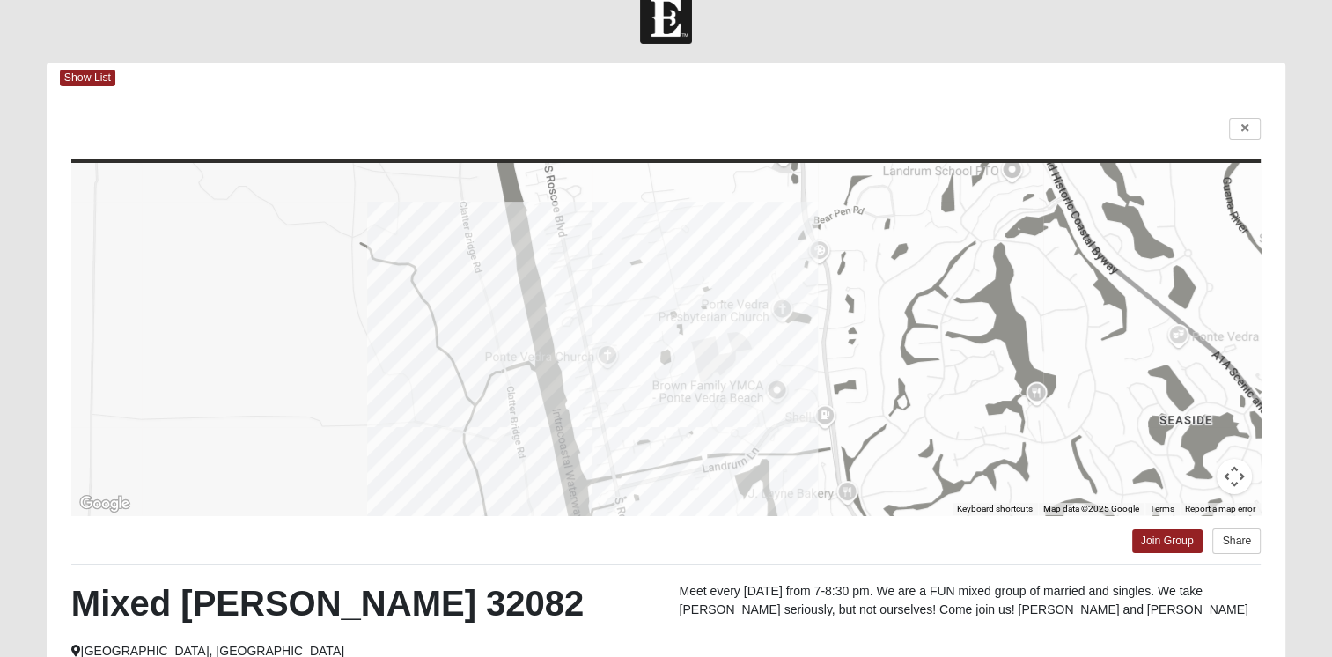
scroll to position [0, 0]
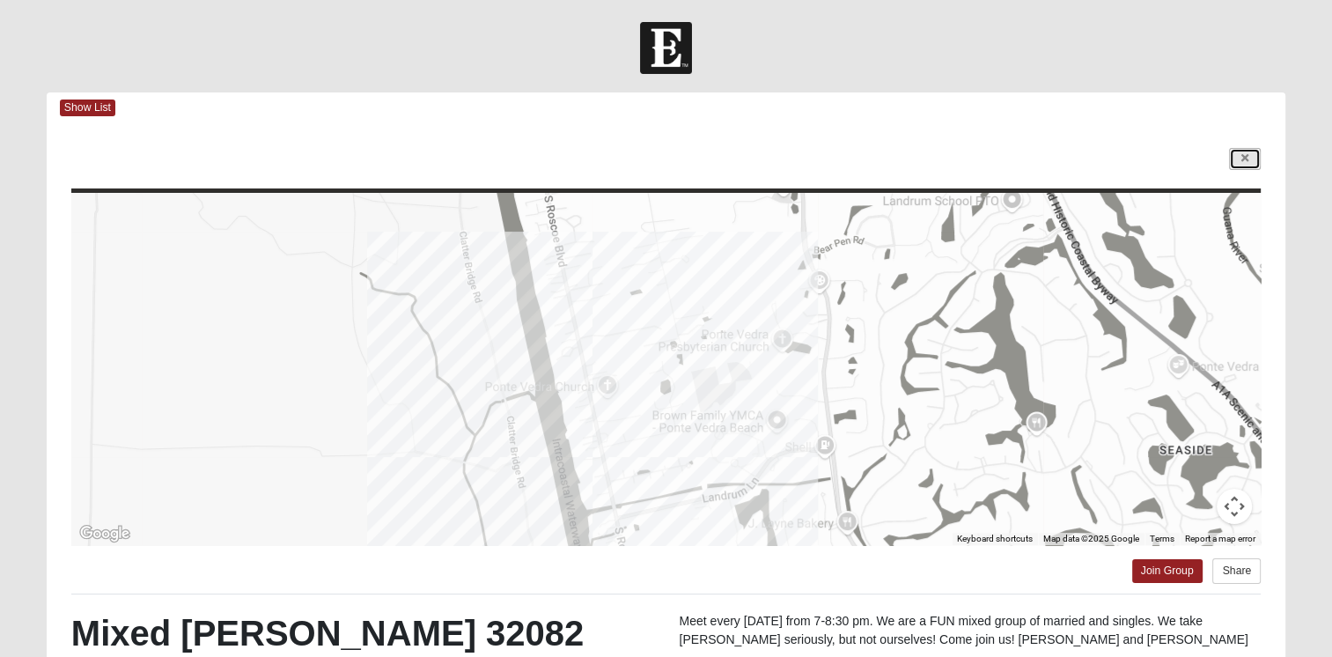
click at [1243, 160] on icon at bounding box center [1244, 158] width 7 height 11
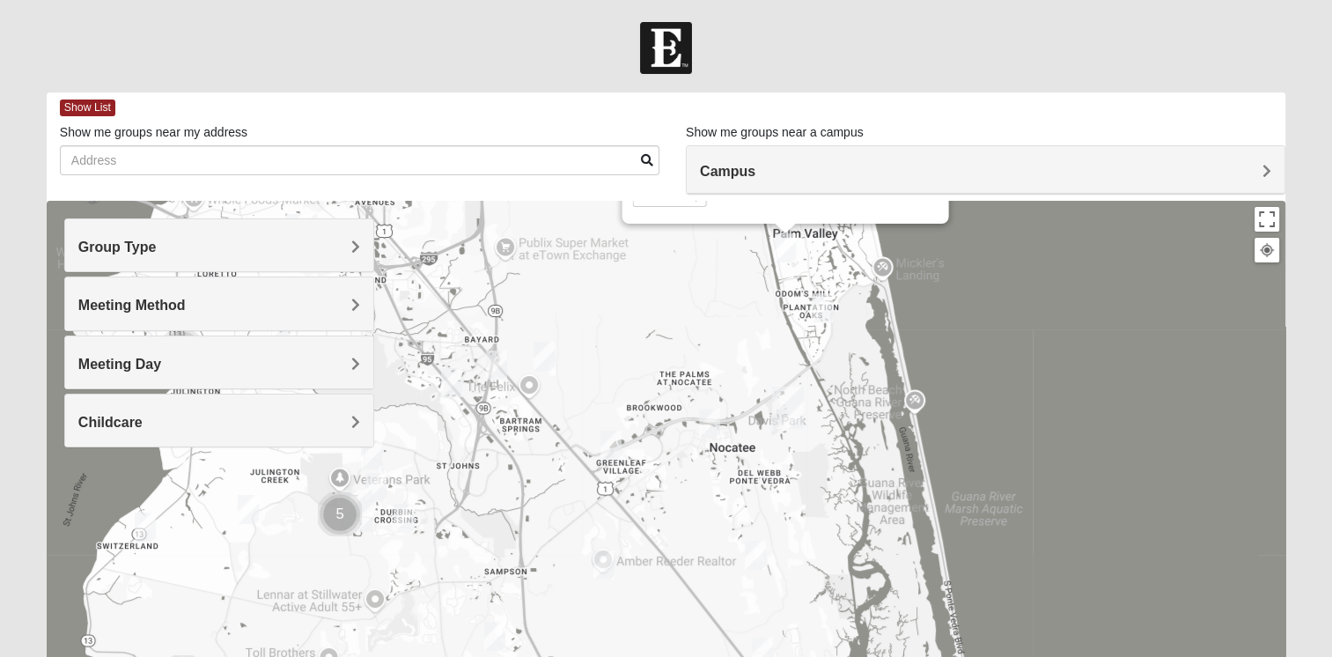
drag, startPoint x: 751, startPoint y: 454, endPoint x: 744, endPoint y: 365, distance: 89.2
click at [744, 365] on div "Mixed [PERSON_NAME] 32082 [DATE] PM Mixed Group In Person No Childcare Learn Mo…" at bounding box center [666, 553] width 1238 height 704
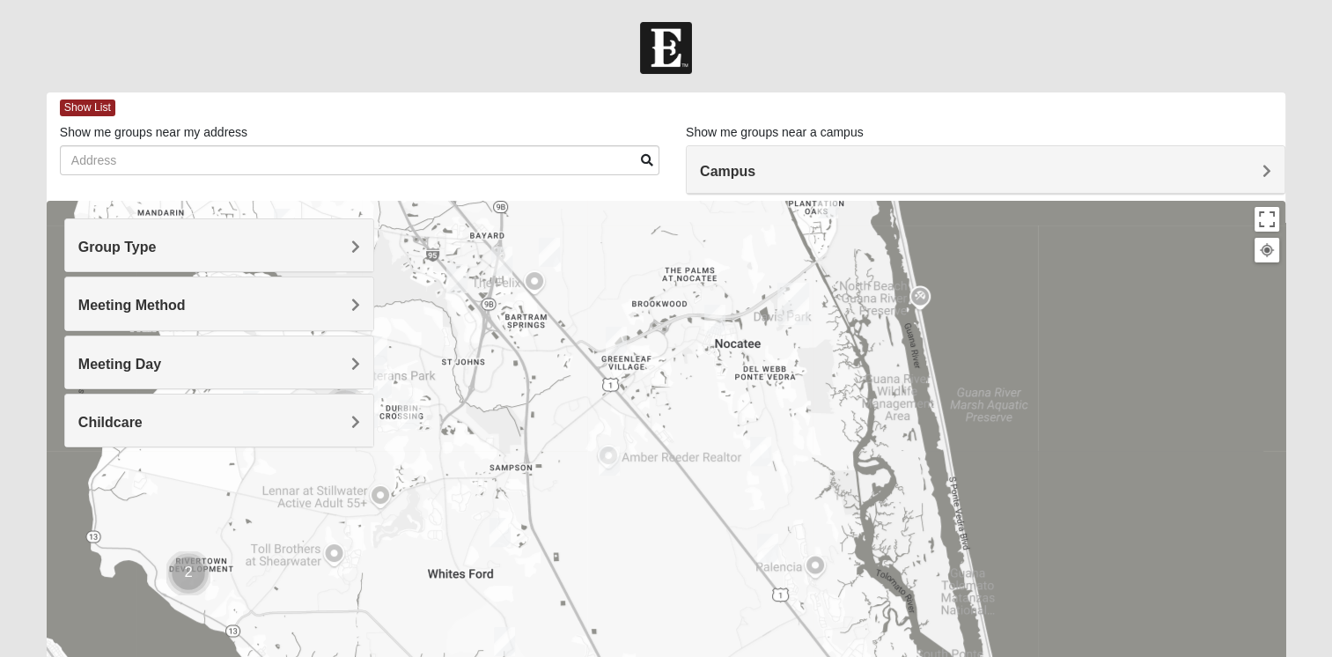
drag, startPoint x: 699, startPoint y: 510, endPoint x: 701, endPoint y: 444, distance: 65.2
click at [701, 444] on div "Mixed [PERSON_NAME] 32082 [DATE] PM Mixed Group In Person No Childcare Learn Mo…" at bounding box center [666, 553] width 1238 height 704
click at [764, 552] on img "Mixed Gerville-Reache 32095" at bounding box center [767, 547] width 21 height 29
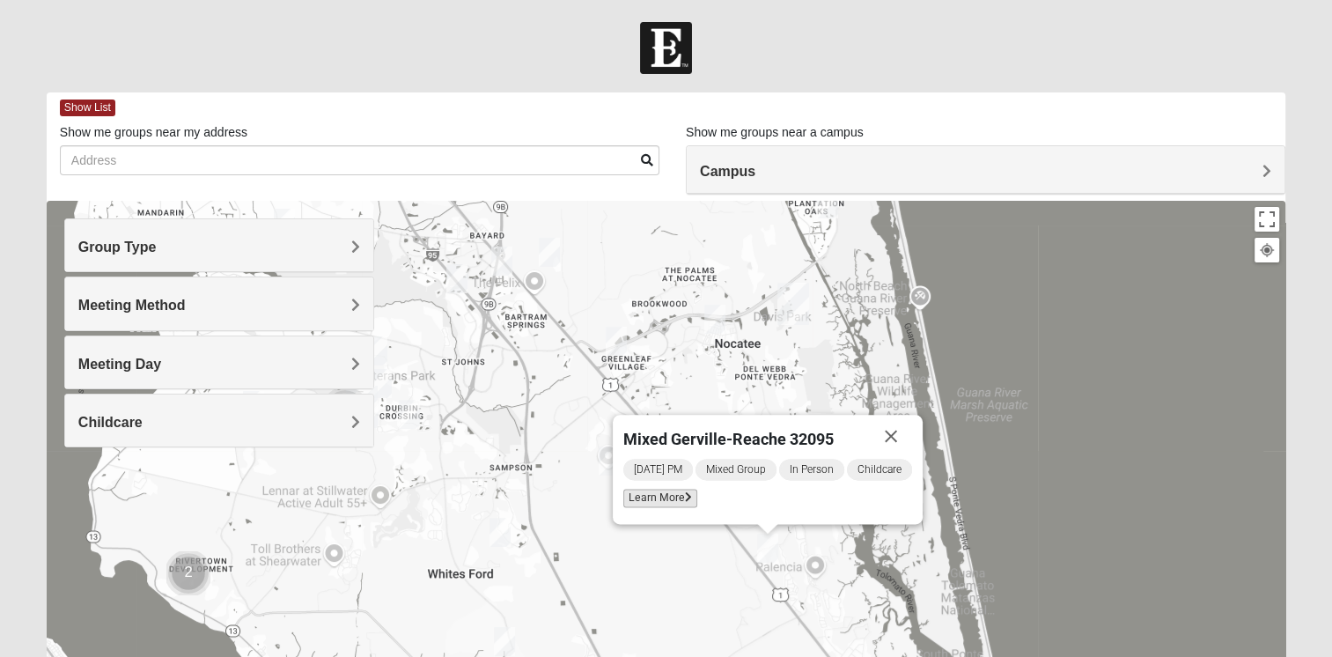
click at [669, 498] on span "Learn More" at bounding box center [660, 498] width 74 height 18
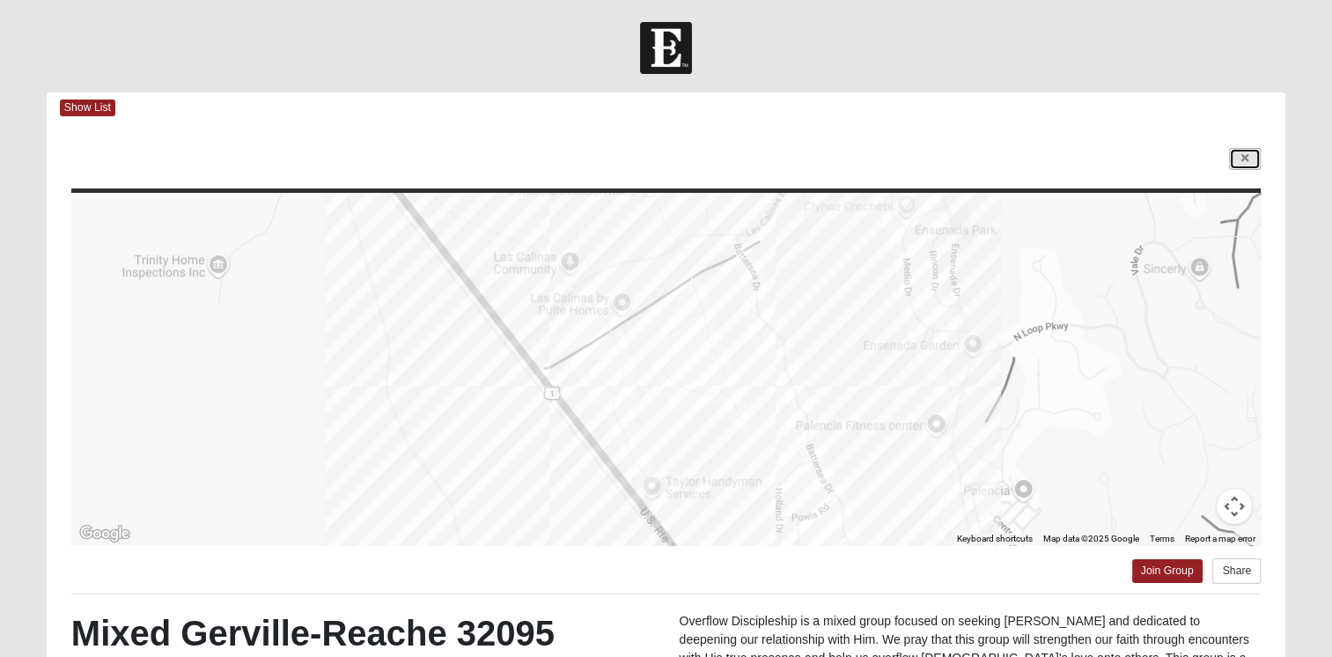
click at [1249, 157] on link at bounding box center [1245, 159] width 32 height 22
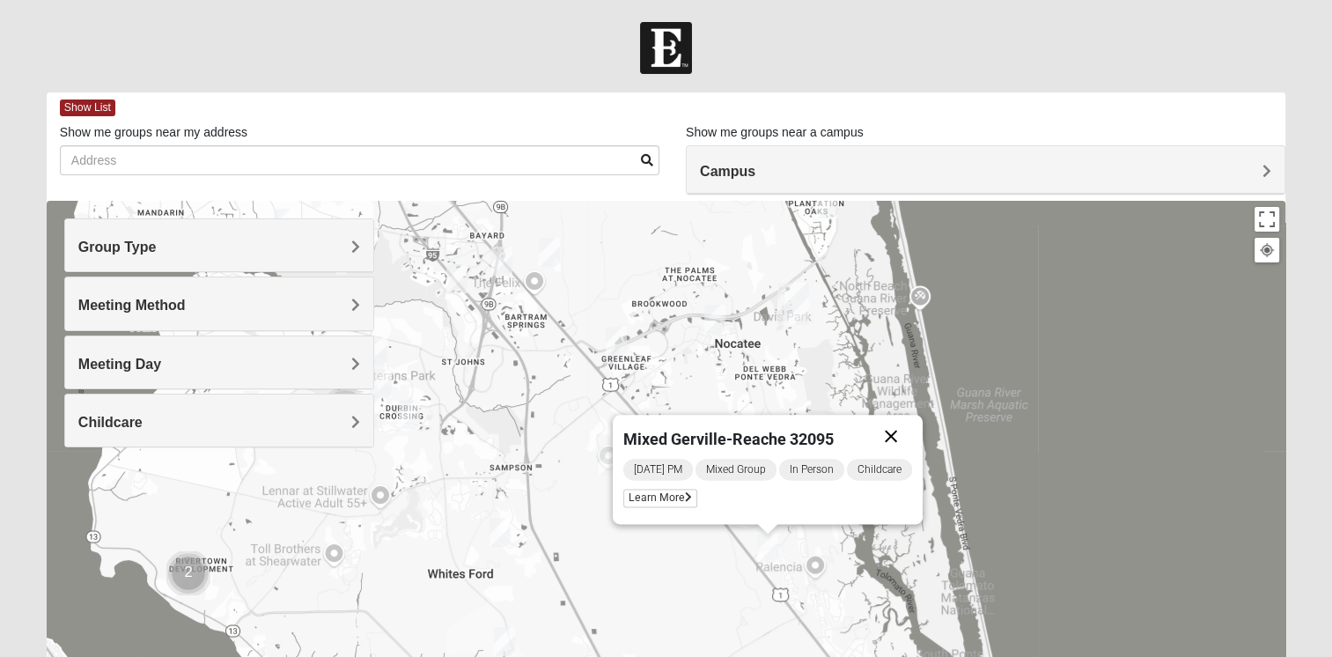
click at [893, 435] on button "Close" at bounding box center [891, 436] width 42 height 42
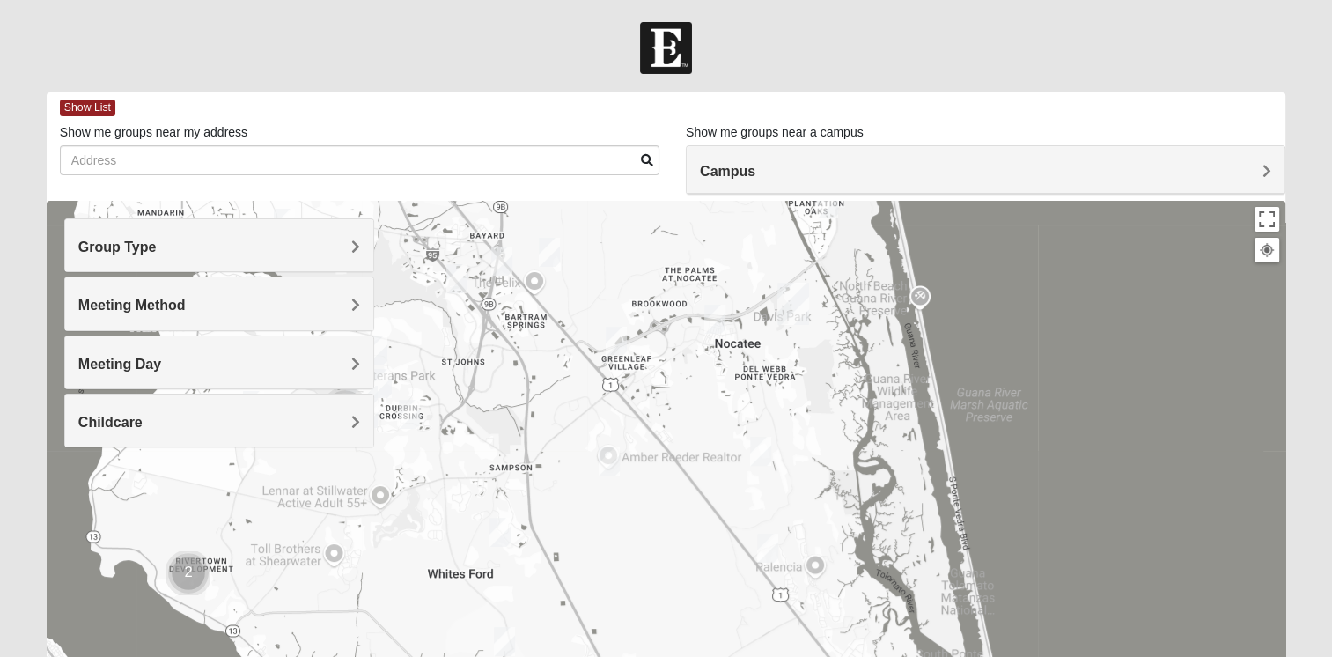
click at [719, 319] on img "Mixed Olsen 32081" at bounding box center [714, 319] width 21 height 29
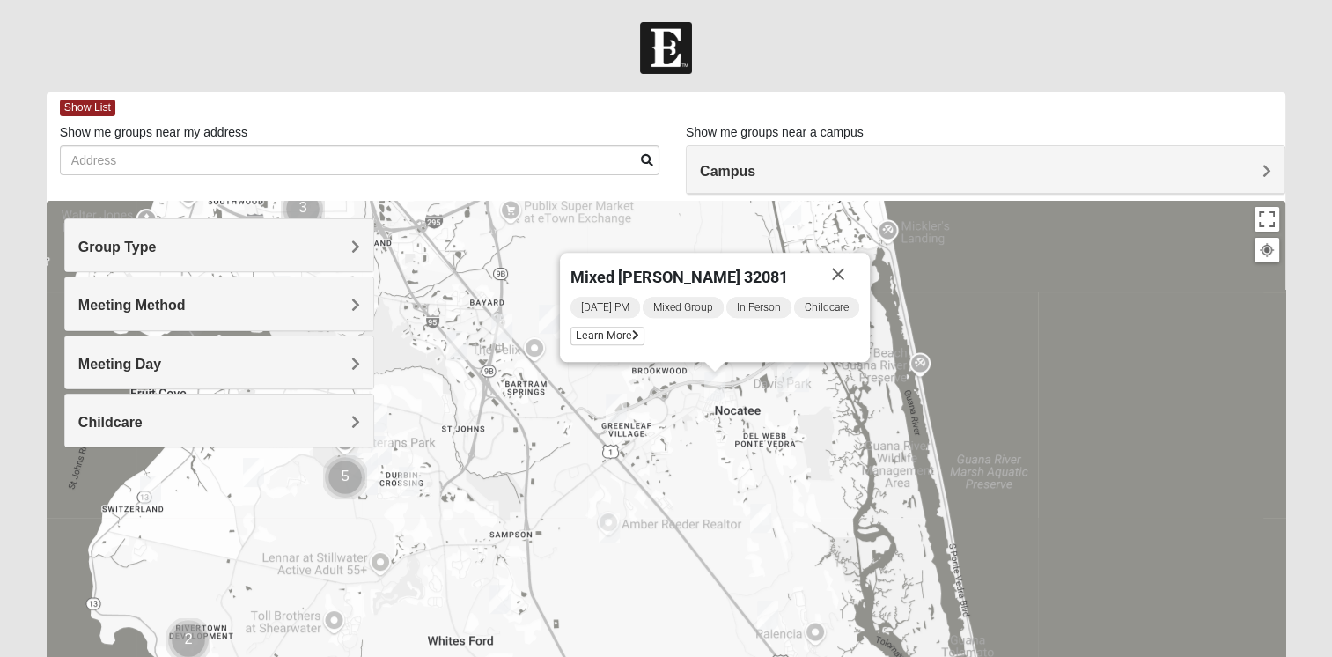
click at [616, 411] on img "Mixed Buckley 32081" at bounding box center [616, 407] width 21 height 29
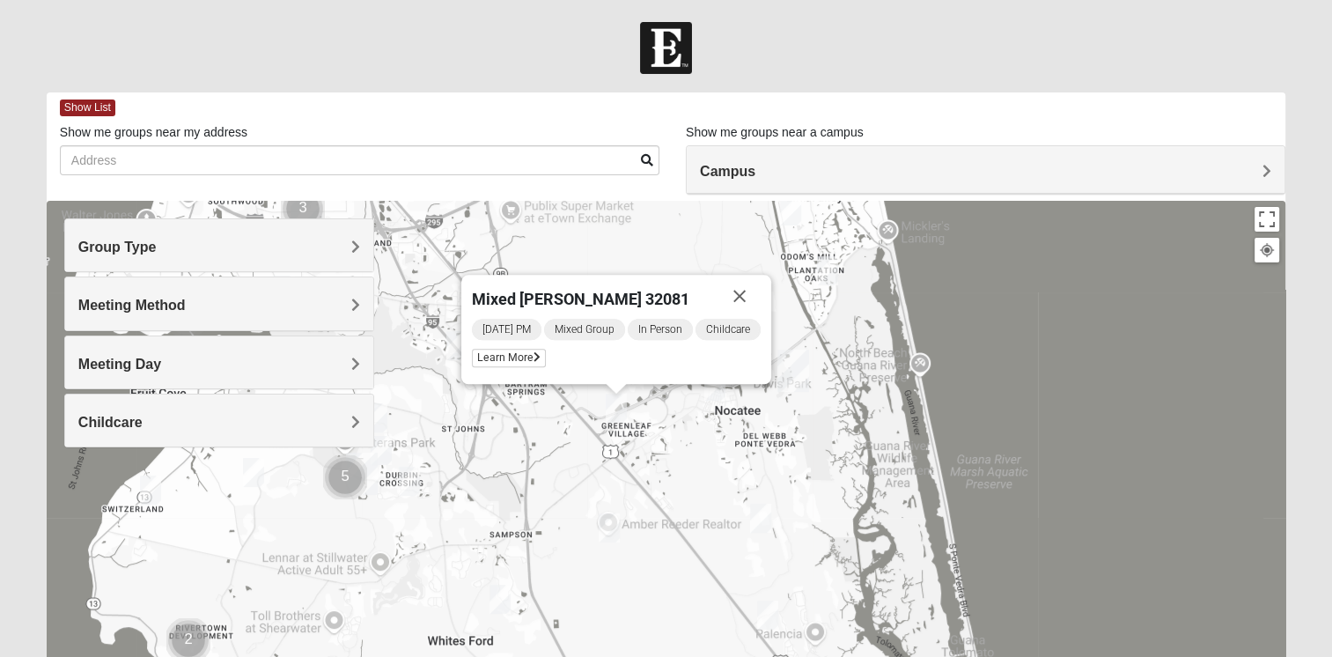
click at [718, 393] on img "Mixed Olsen 32081" at bounding box center [714, 385] width 21 height 29
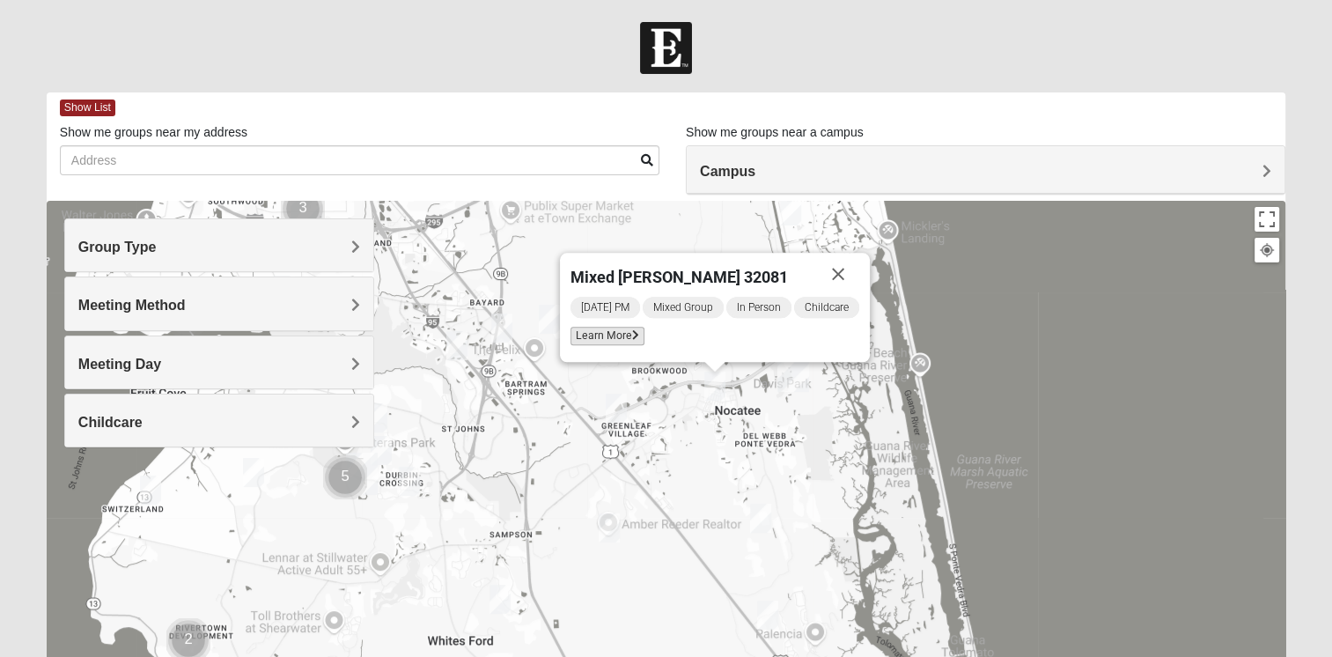
click at [605, 341] on span "Learn More" at bounding box center [607, 336] width 74 height 18
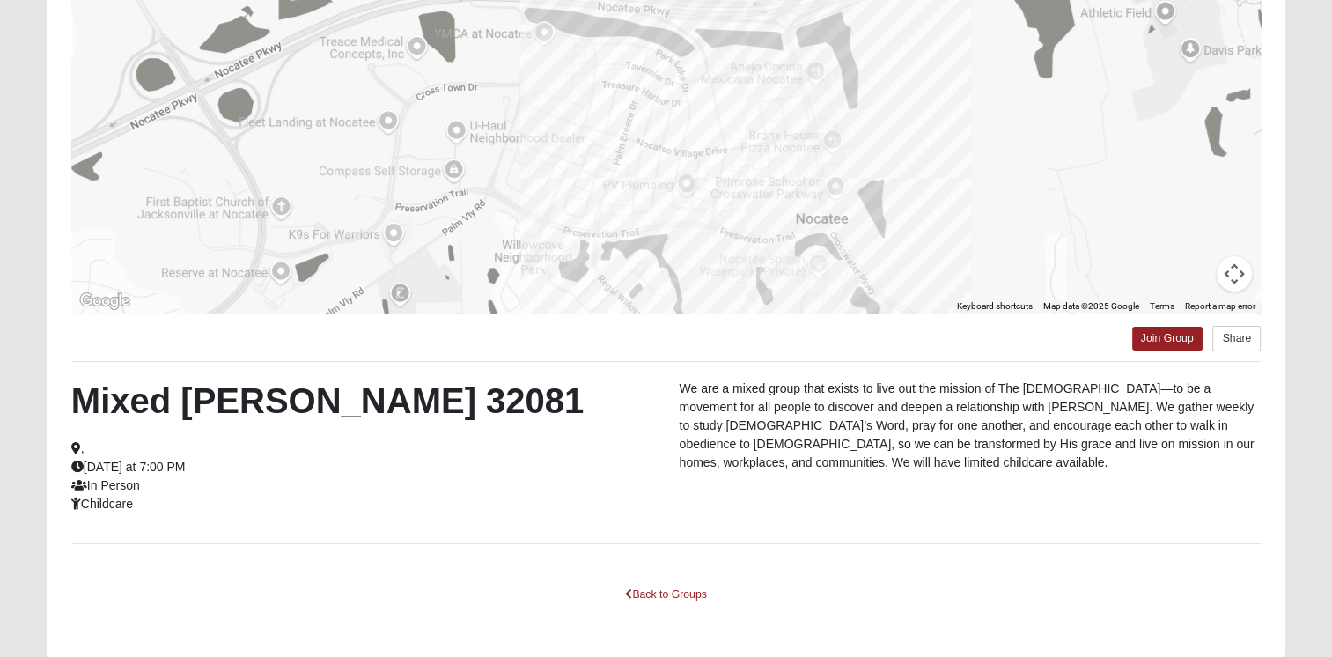
scroll to position [264, 0]
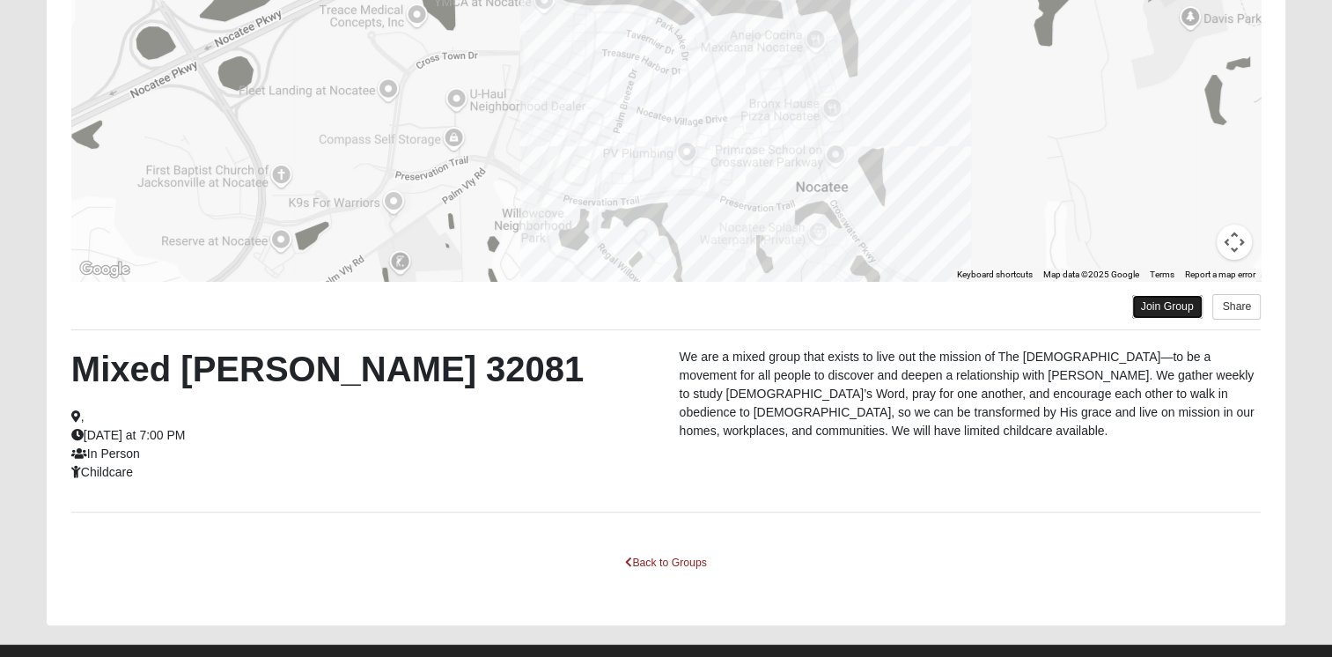
click at [1158, 306] on link "Join Group" at bounding box center [1167, 307] width 70 height 24
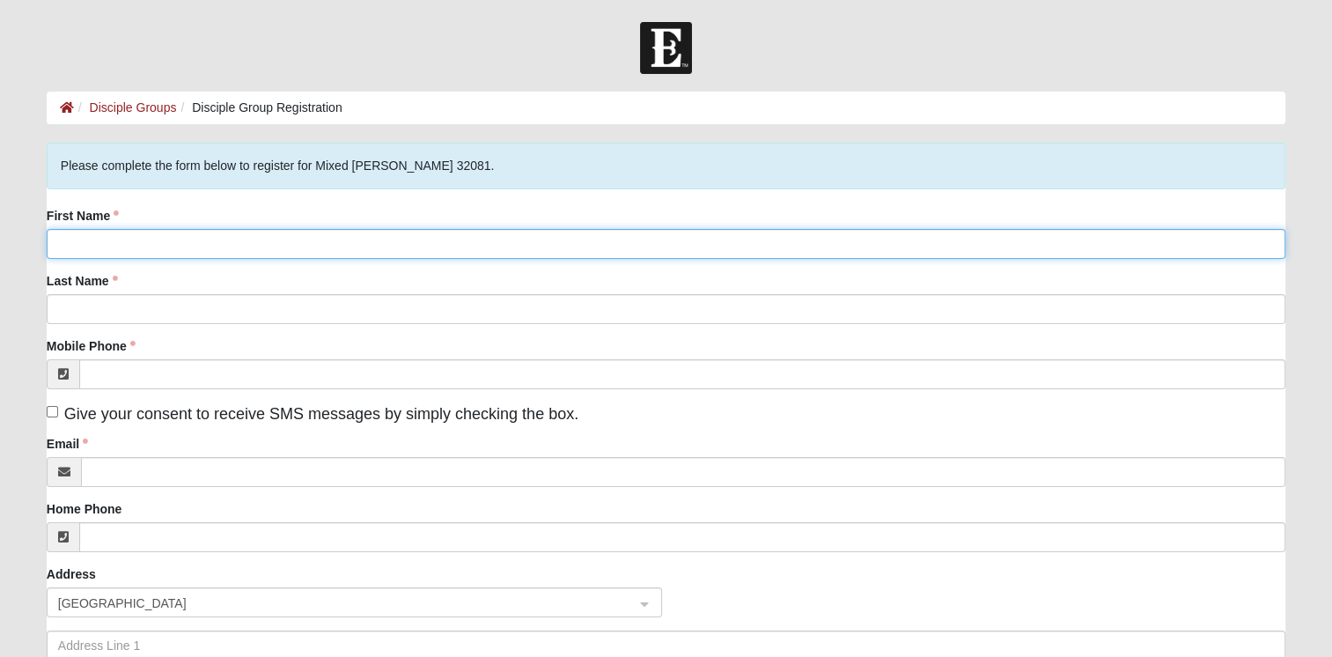
click at [215, 239] on input "First Name" at bounding box center [666, 244] width 1238 height 30
type input "[PERSON_NAME]"
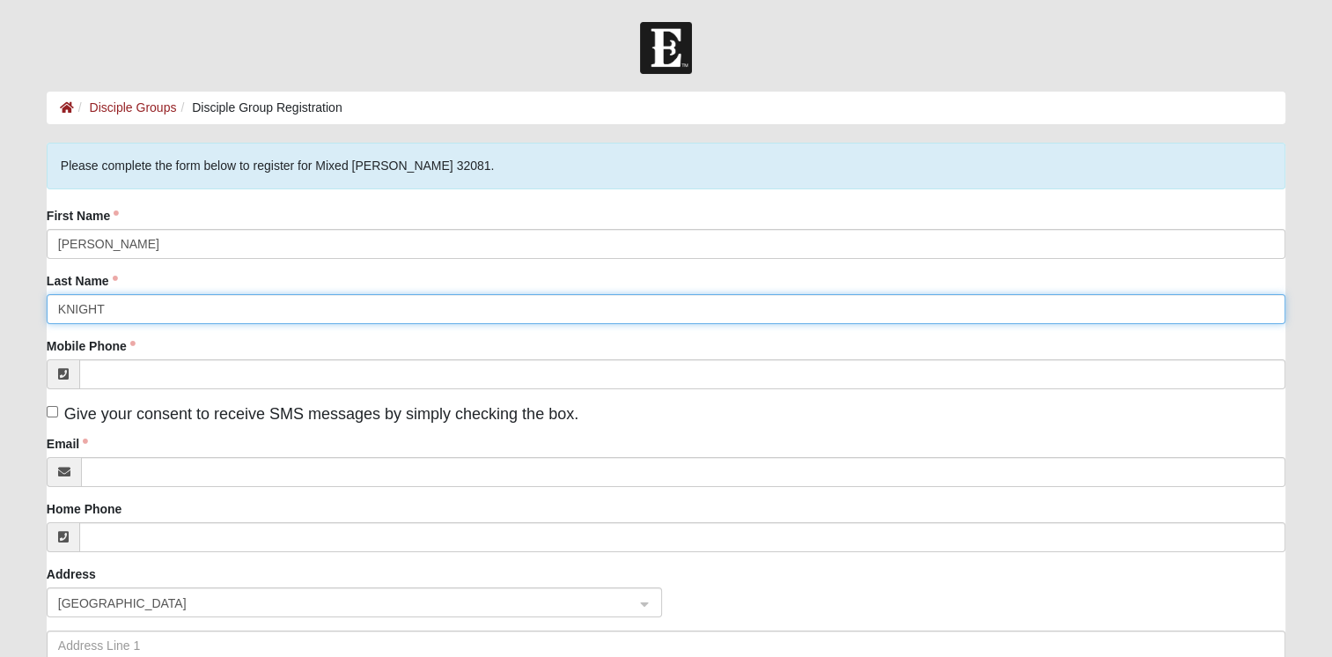
type input "KNIGHT"
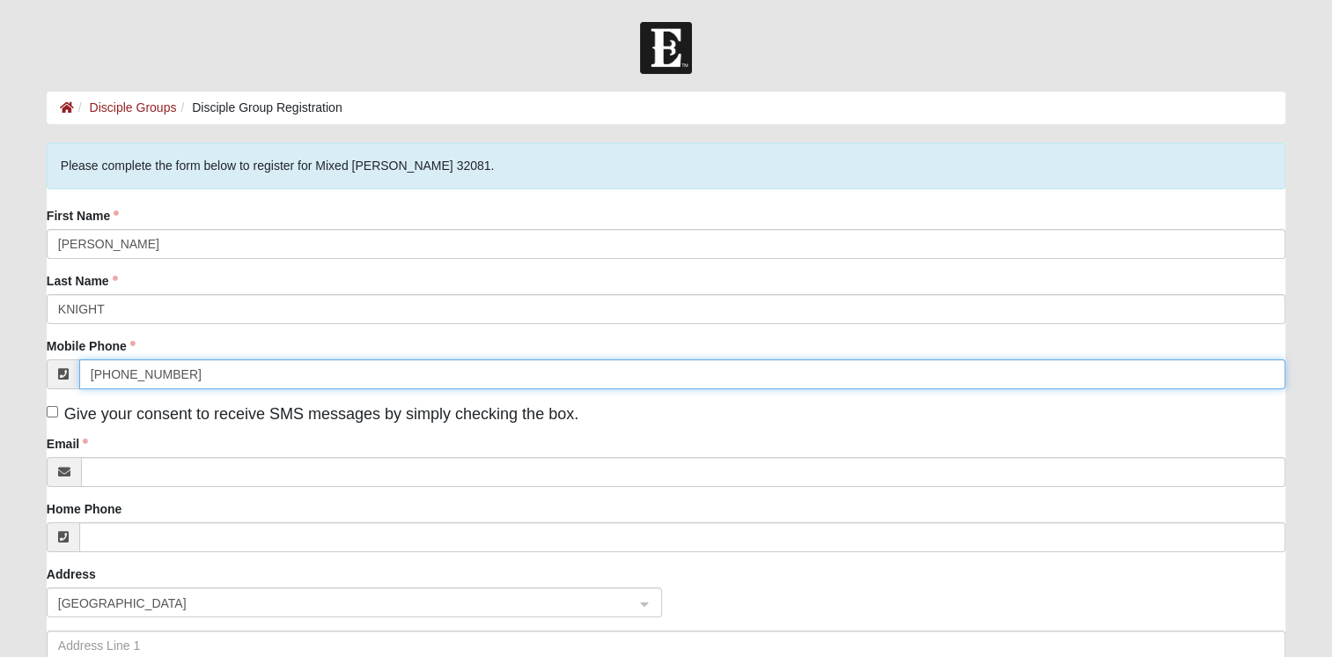
type input "[PHONE_NUMBER]"
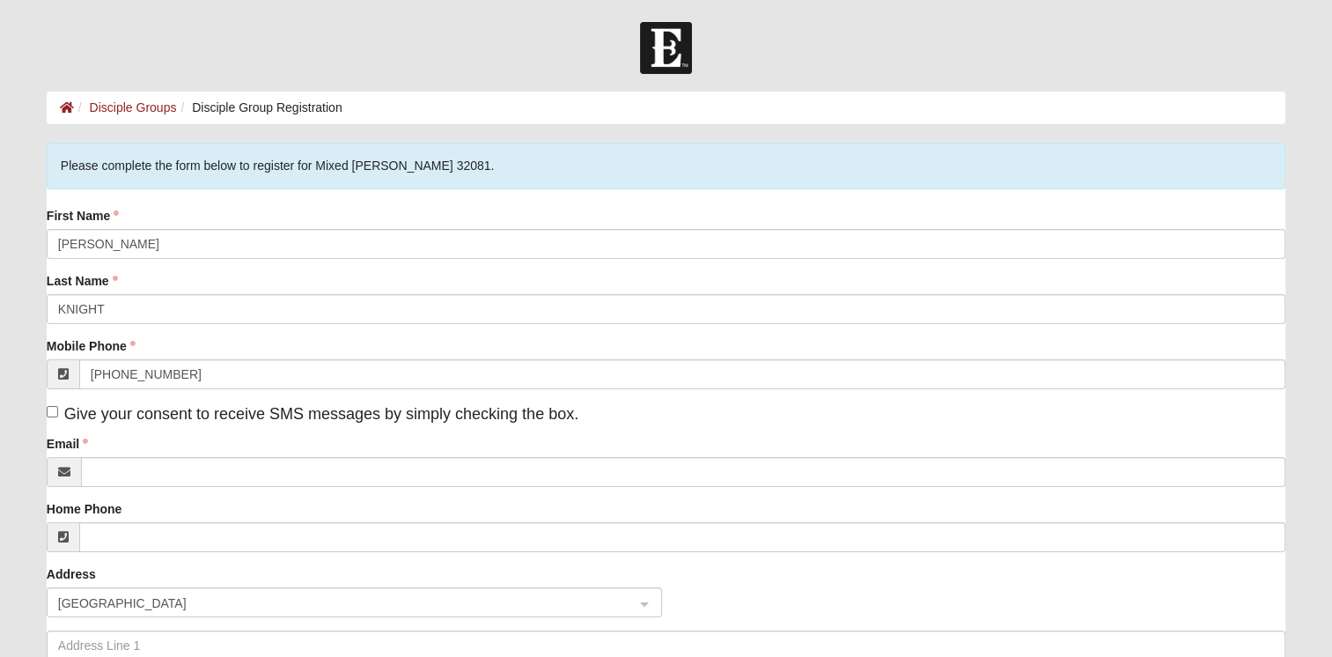
click at [50, 417] on label "Give your consent to receive SMS messages by simply checking the box." at bounding box center [313, 414] width 532 height 24
click at [50, 417] on input "Give your consent to receive SMS messages by simply checking the box." at bounding box center [52, 411] width 11 height 11
checkbox input "true"
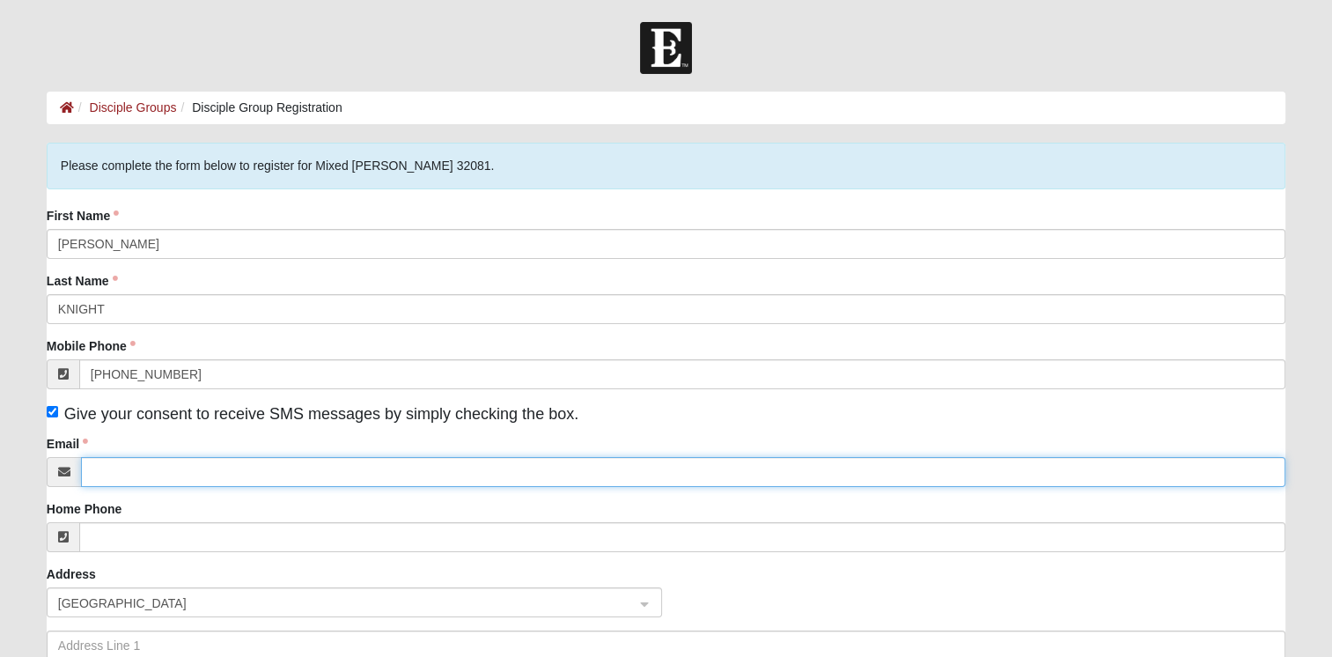
click at [152, 469] on input "Email" at bounding box center [683, 472] width 1204 height 30
type input "rknight@thebookbin.org"
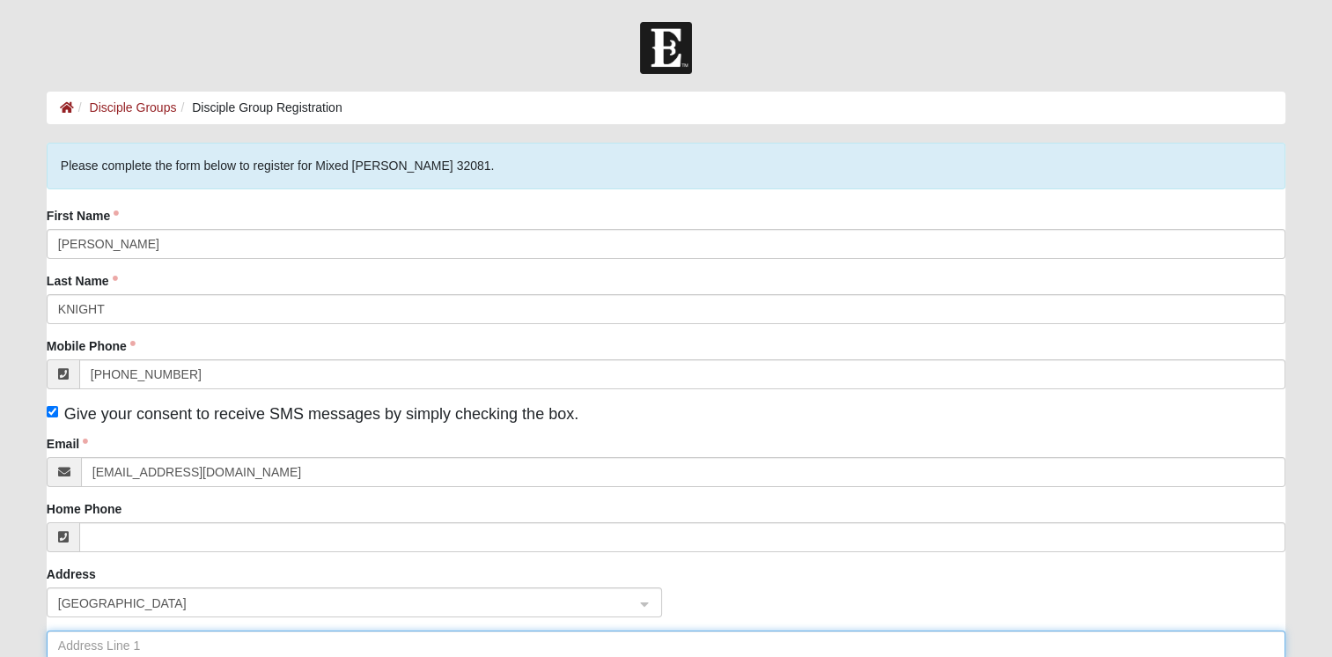
type input "741 CROSSWATER LAKE DR."
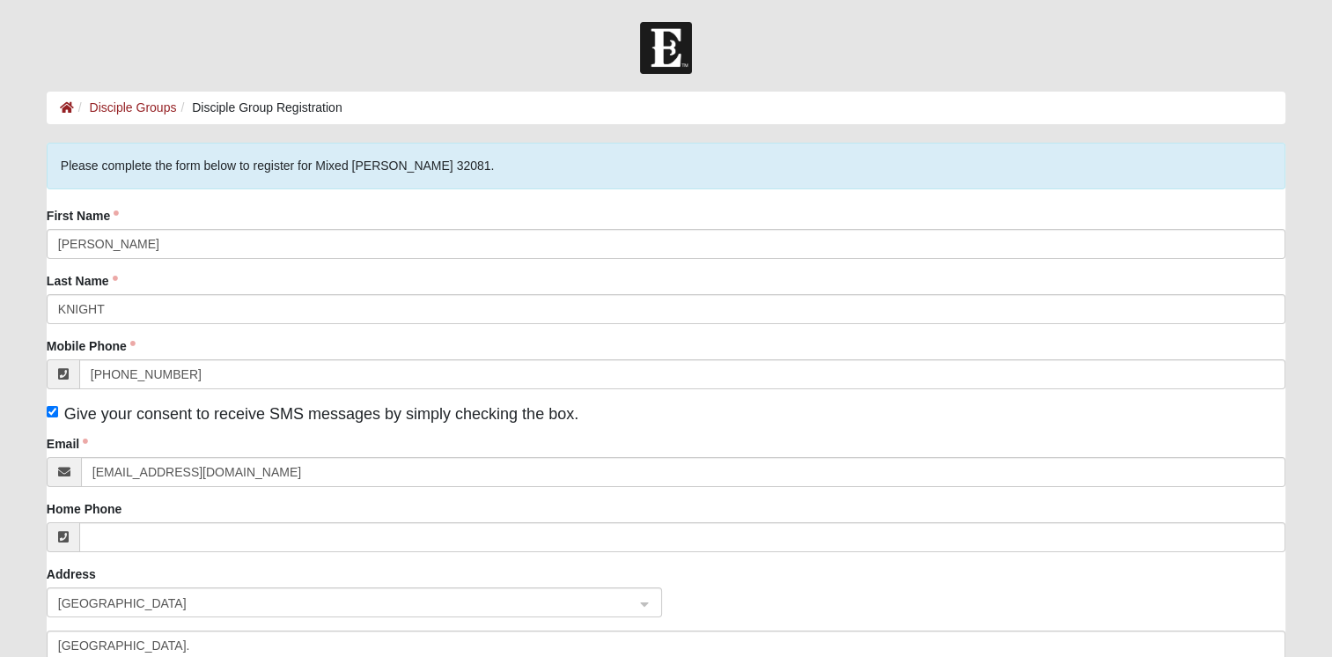
type input "ROBERT KNIGHT"
type input "PONTE VEDRA BEACH"
type input "32081"
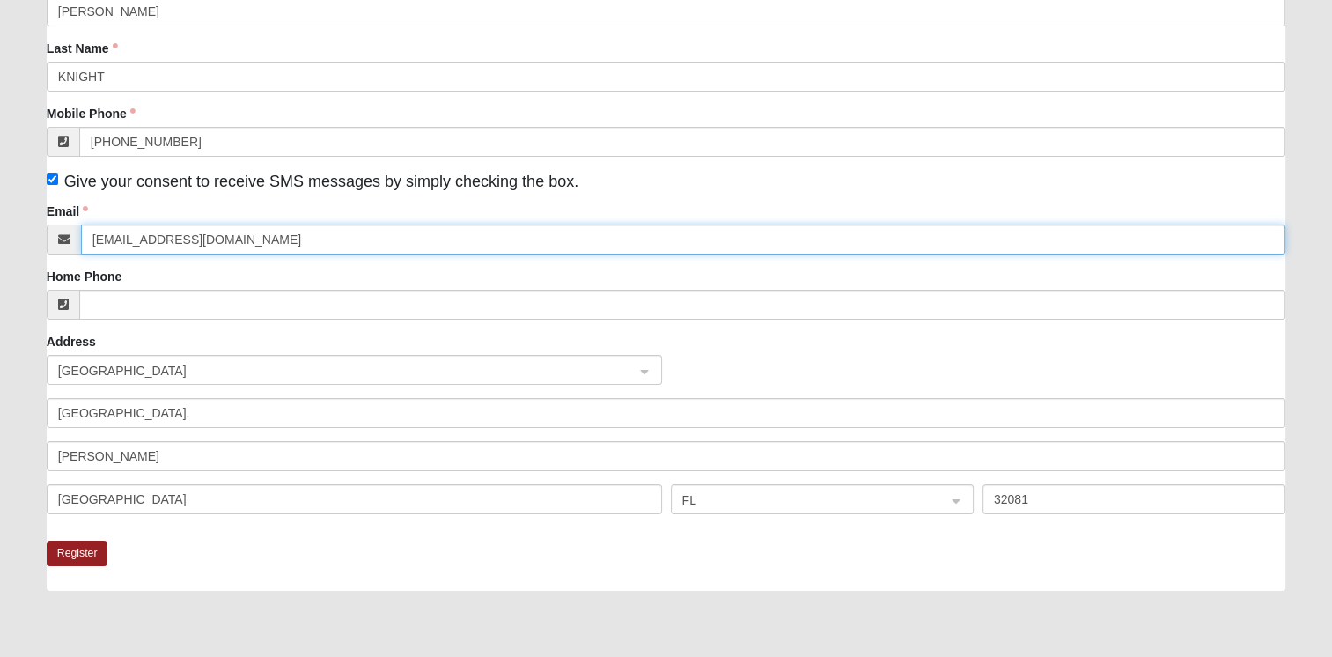
scroll to position [264, 0]
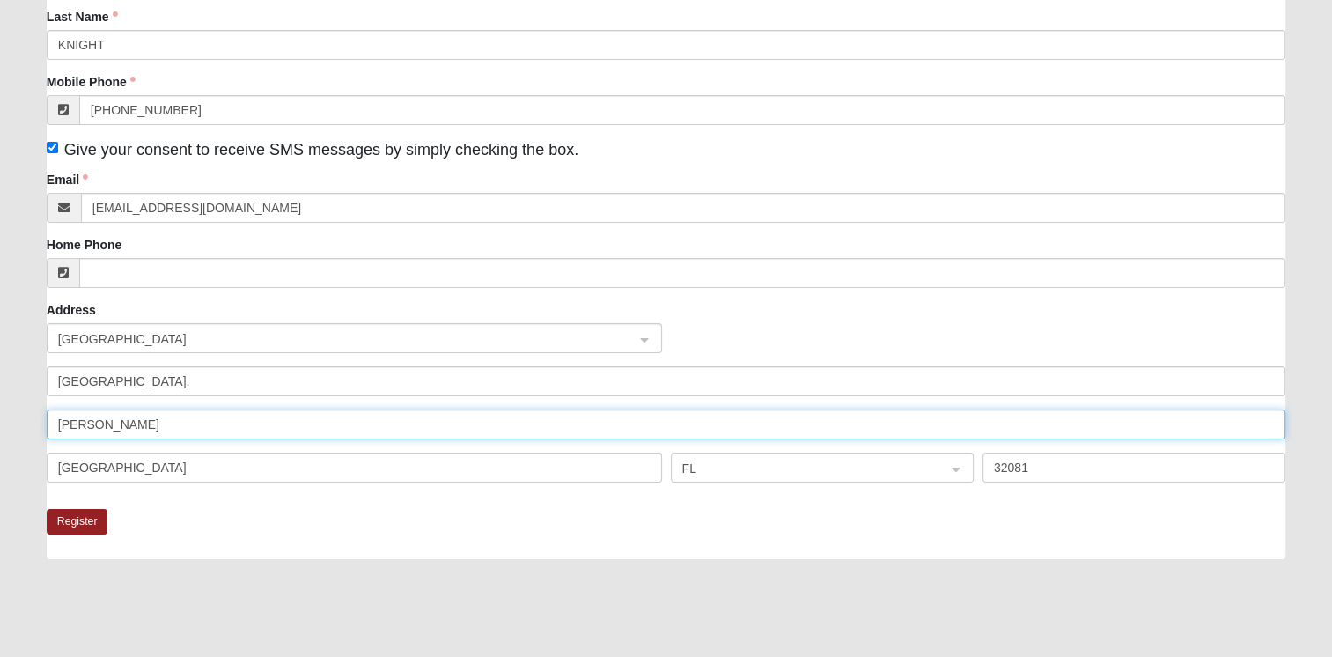
click at [176, 430] on input "ROBERT KNIGHT" at bounding box center [666, 424] width 1238 height 30
type input "R"
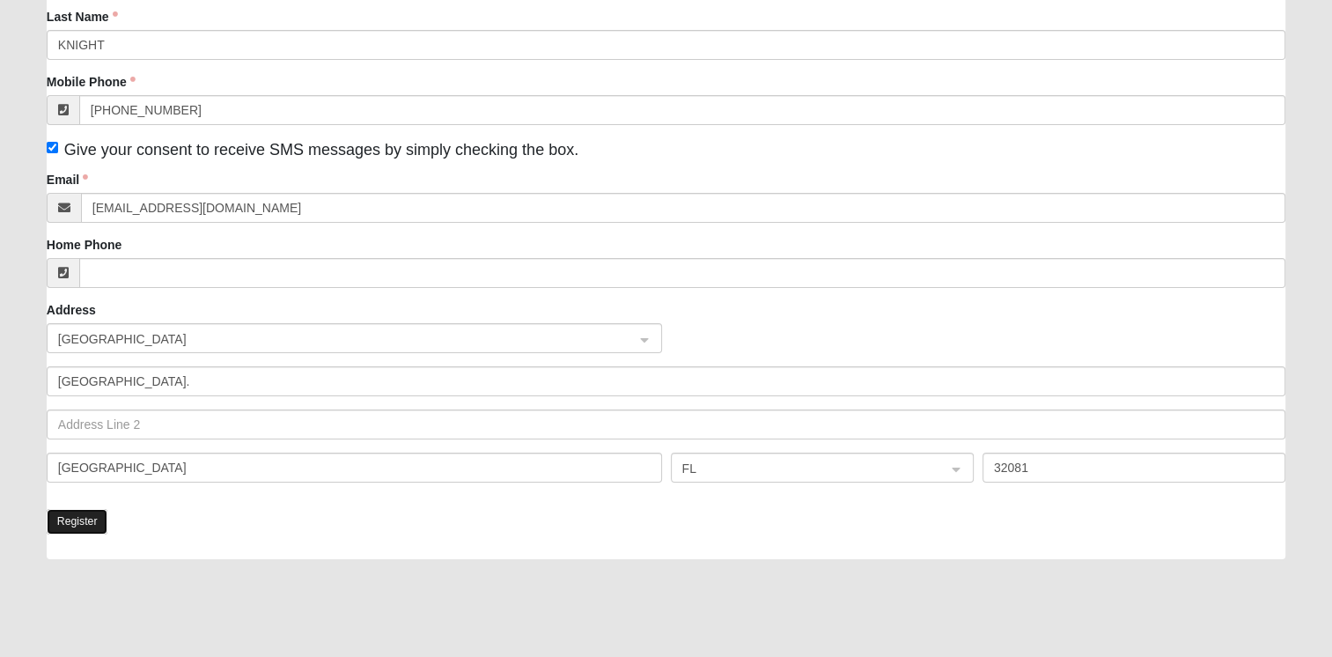
click at [77, 526] on button "Register" at bounding box center [78, 522] width 62 height 26
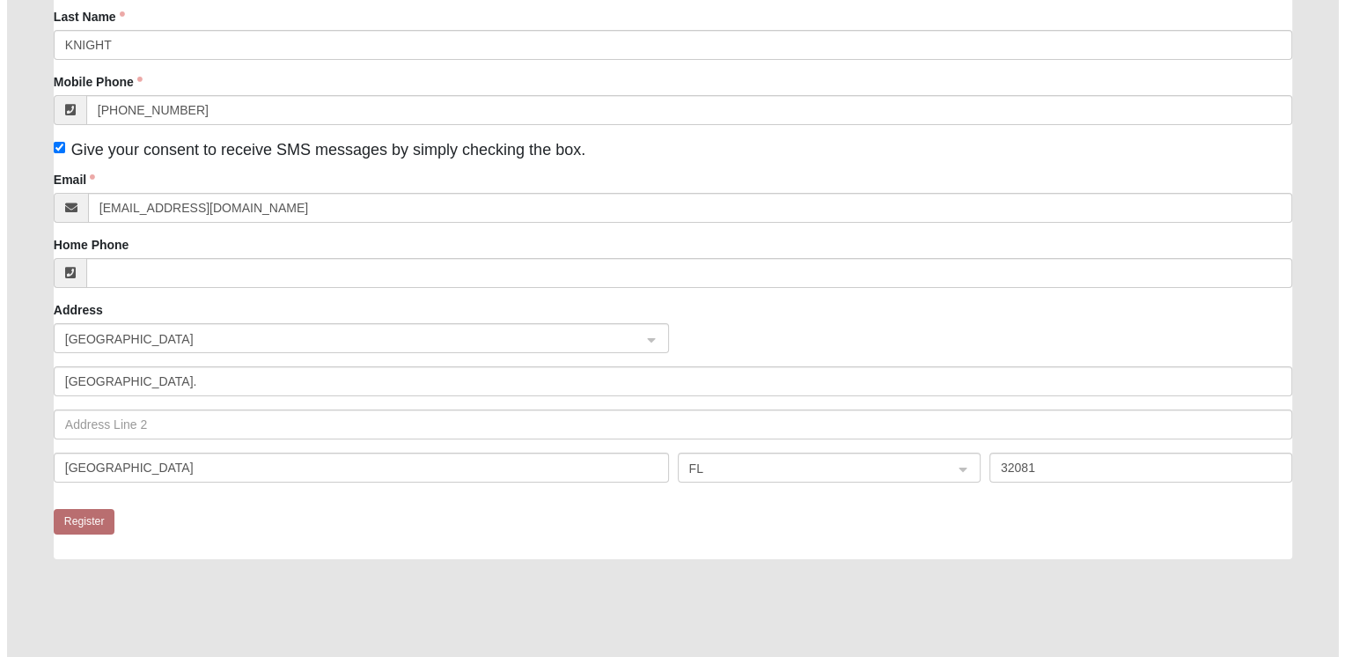
scroll to position [0, 0]
